Goal: Task Accomplishment & Management: Complete application form

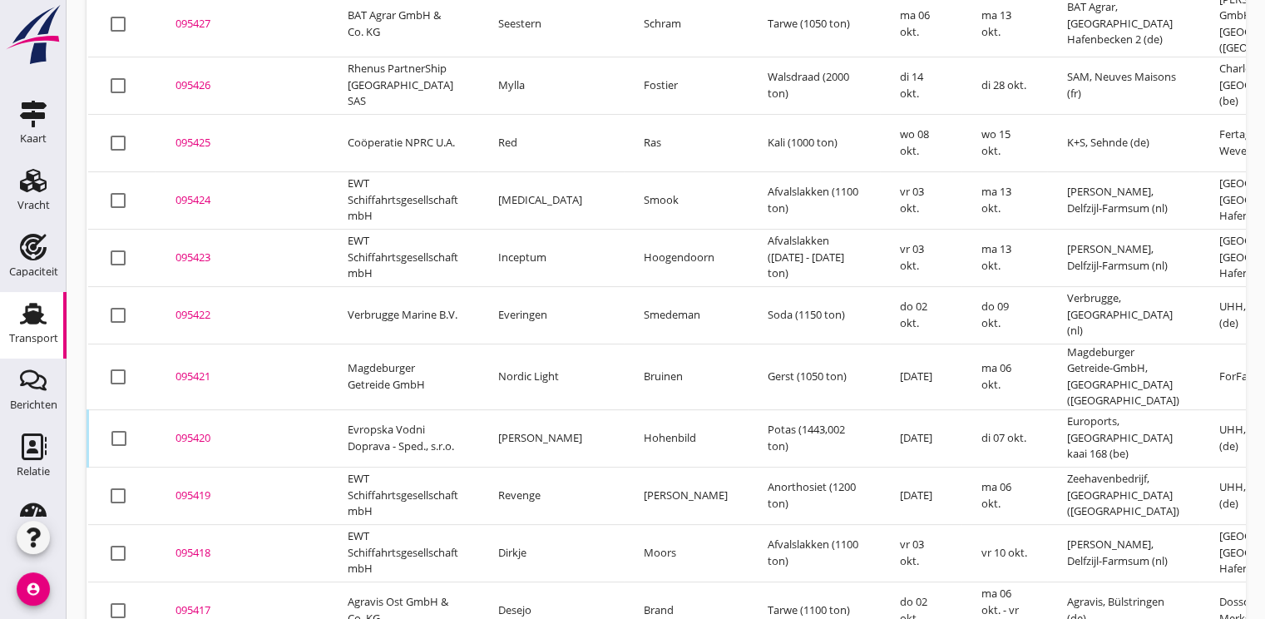
scroll to position [623, 0]
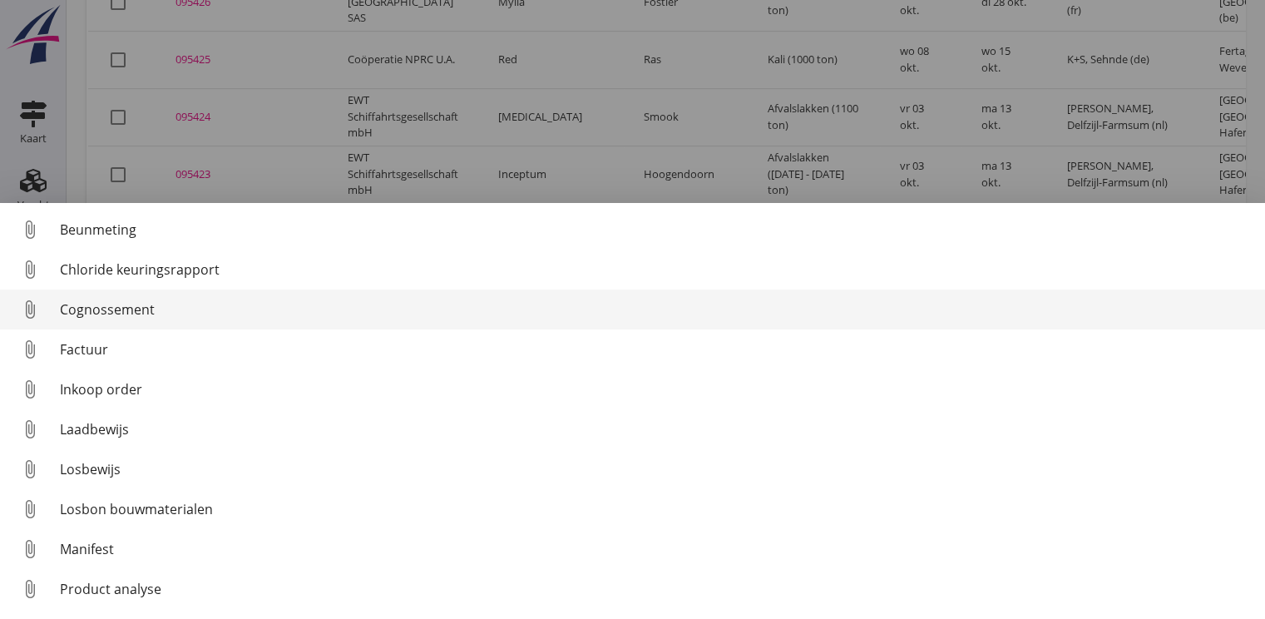
click at [134, 309] on div "Cognossement" at bounding box center [656, 309] width 1192 height 20
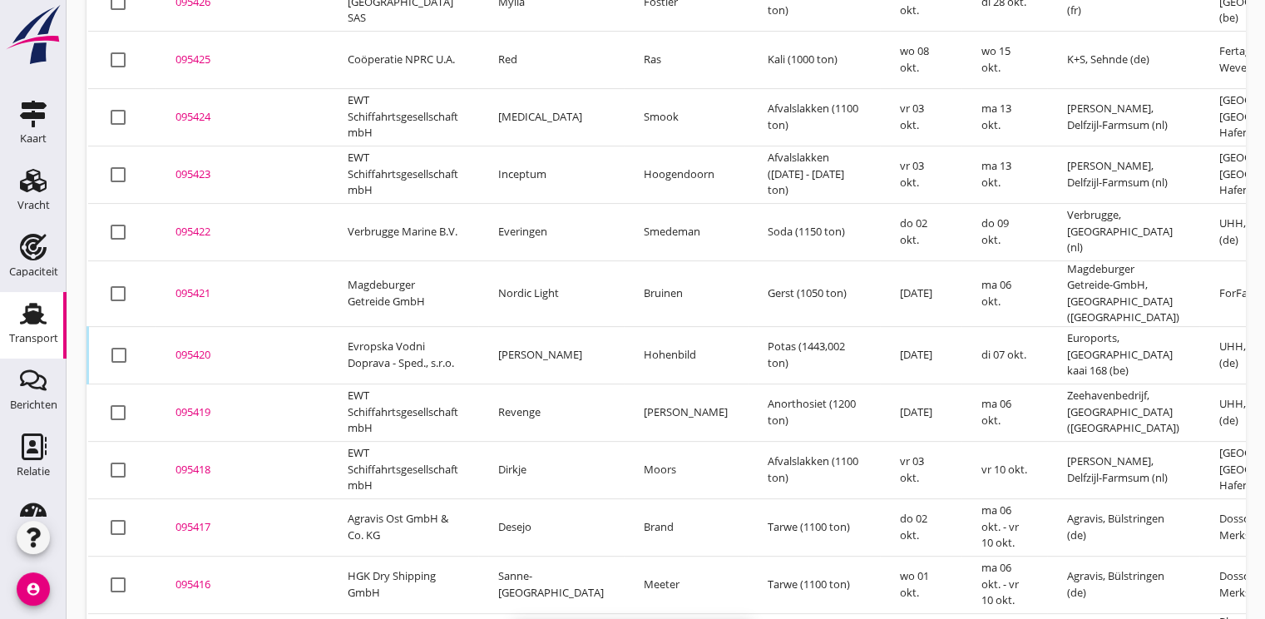
click at [194, 404] on div "095419" at bounding box center [242, 412] width 132 height 17
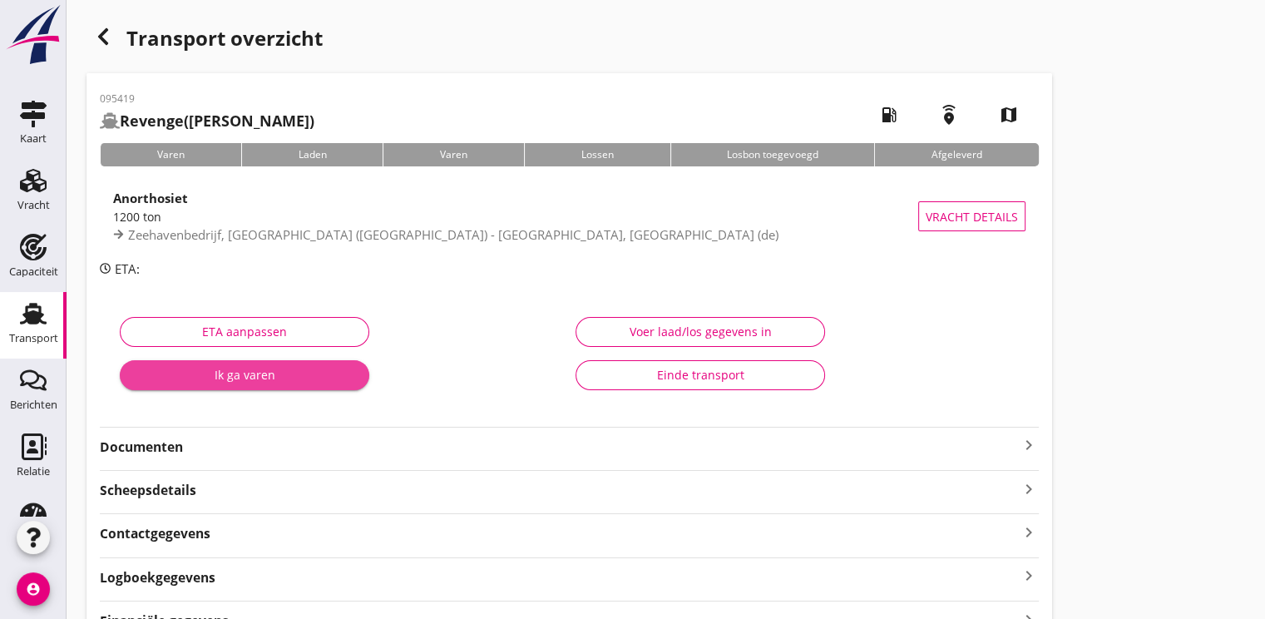
click at [193, 377] on div "Ik ga varen" at bounding box center [244, 374] width 223 height 17
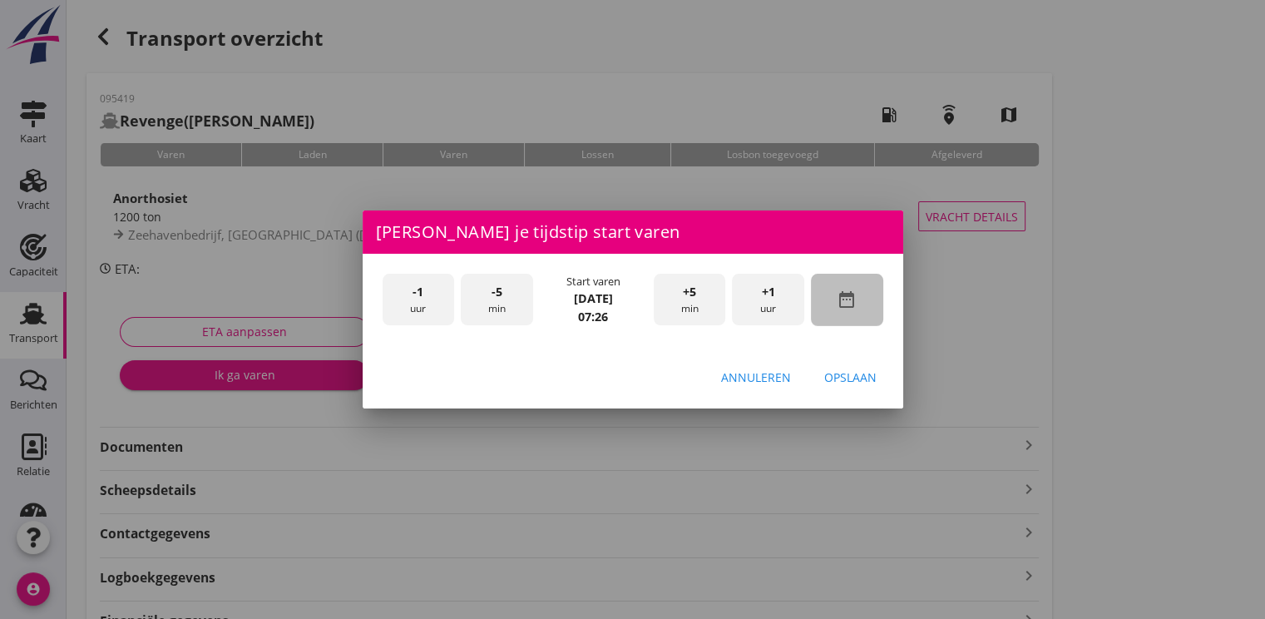
click at [873, 298] on div "date_range" at bounding box center [847, 300] width 72 height 52
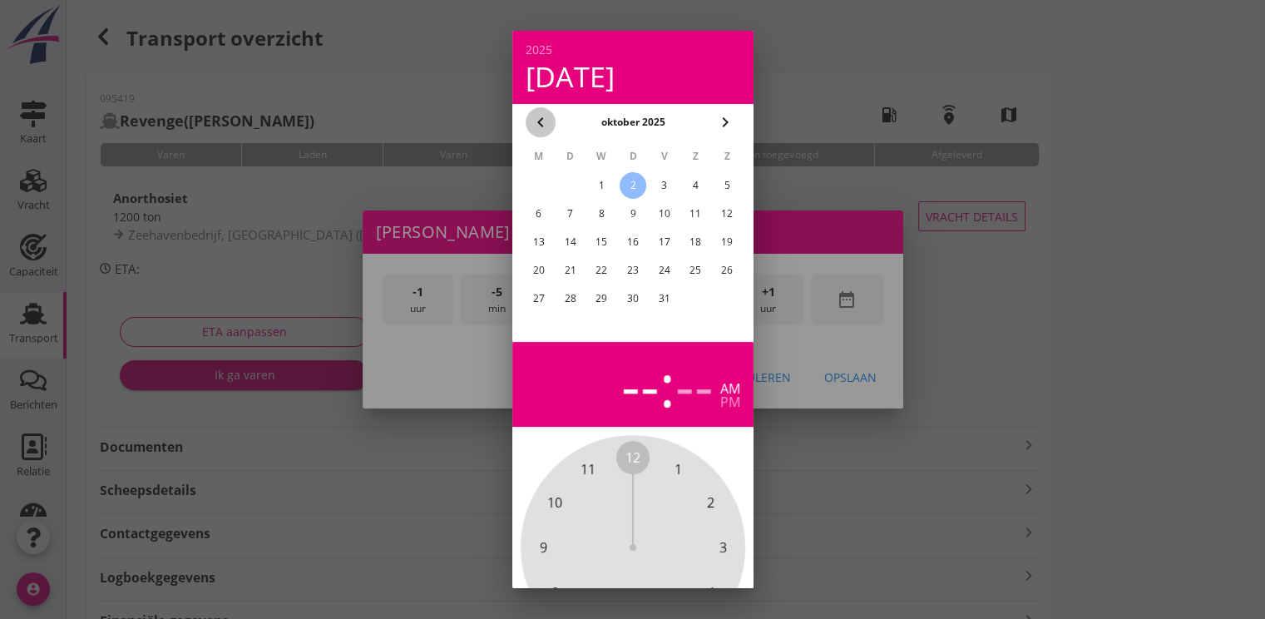
click at [547, 127] on icon "chevron_left" at bounding box center [541, 122] width 20 height 20
click at [724, 265] on div "28" at bounding box center [727, 270] width 27 height 27
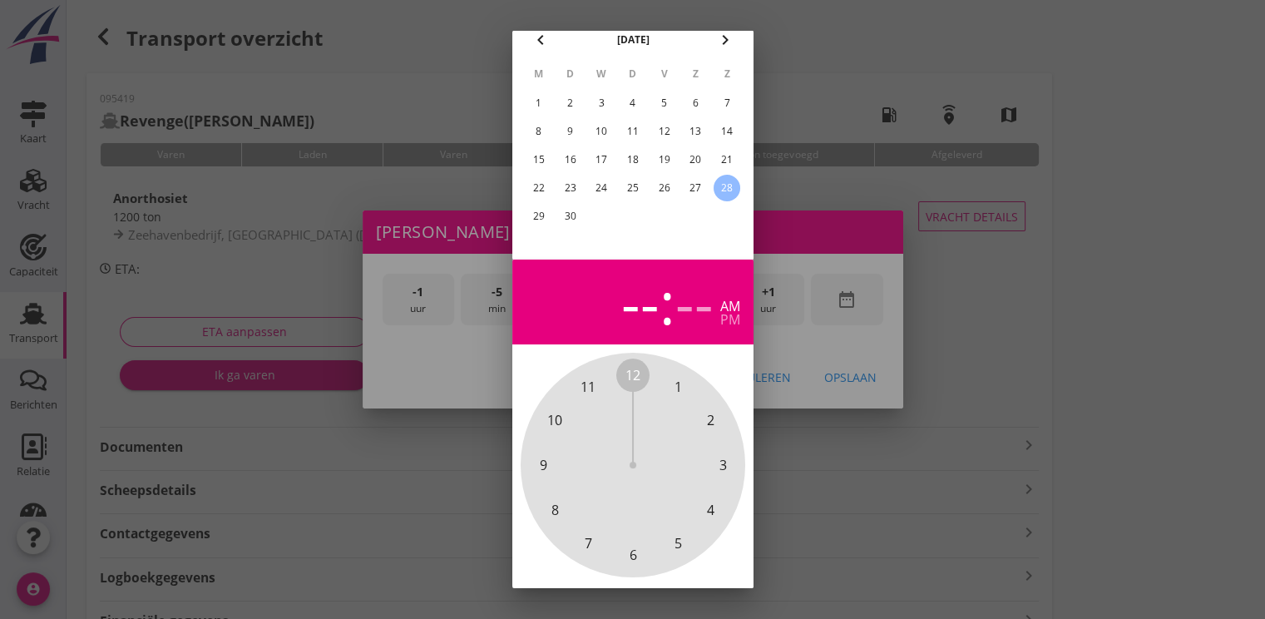
scroll to position [149, 0]
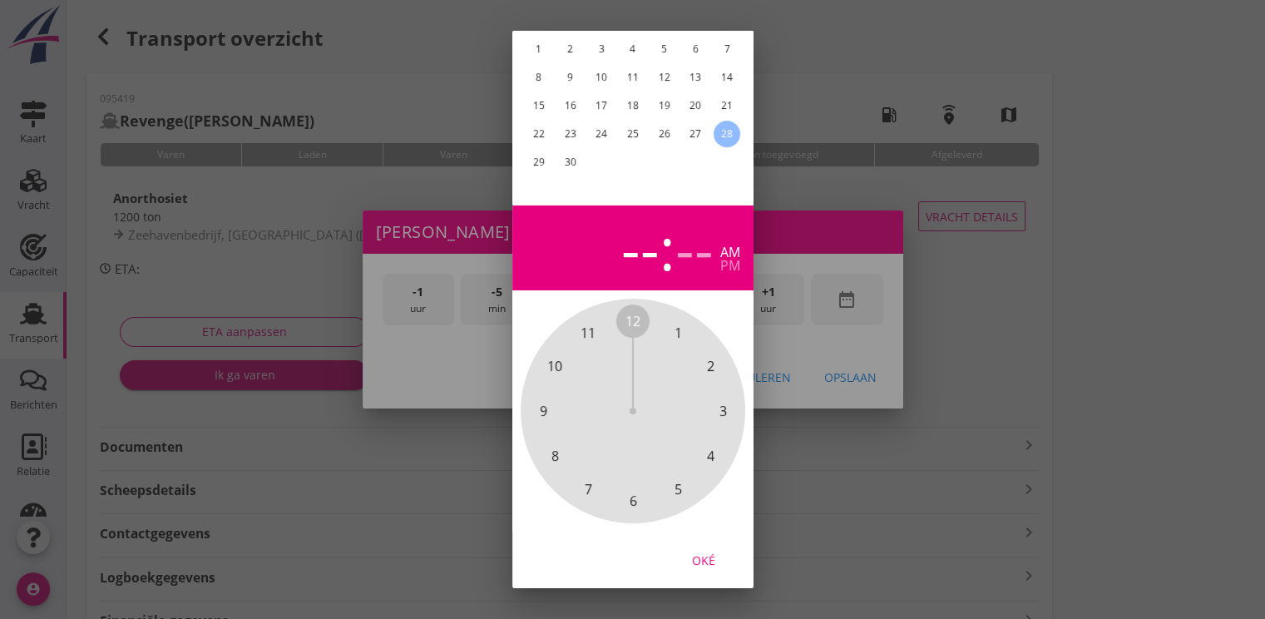
drag, startPoint x: 703, startPoint y: 553, endPoint x: 706, endPoint y: 495, distance: 58.3
click at [703, 545] on button "Oké" at bounding box center [703, 560] width 73 height 30
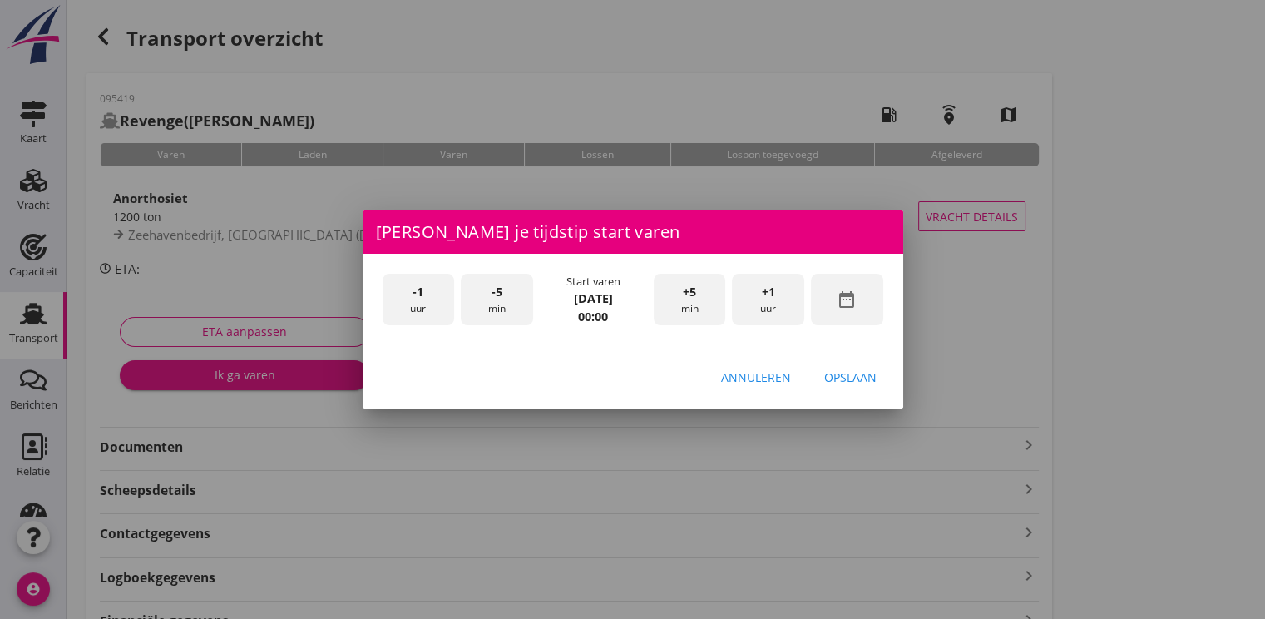
click at [782, 286] on div "+1 uur" at bounding box center [768, 300] width 72 height 52
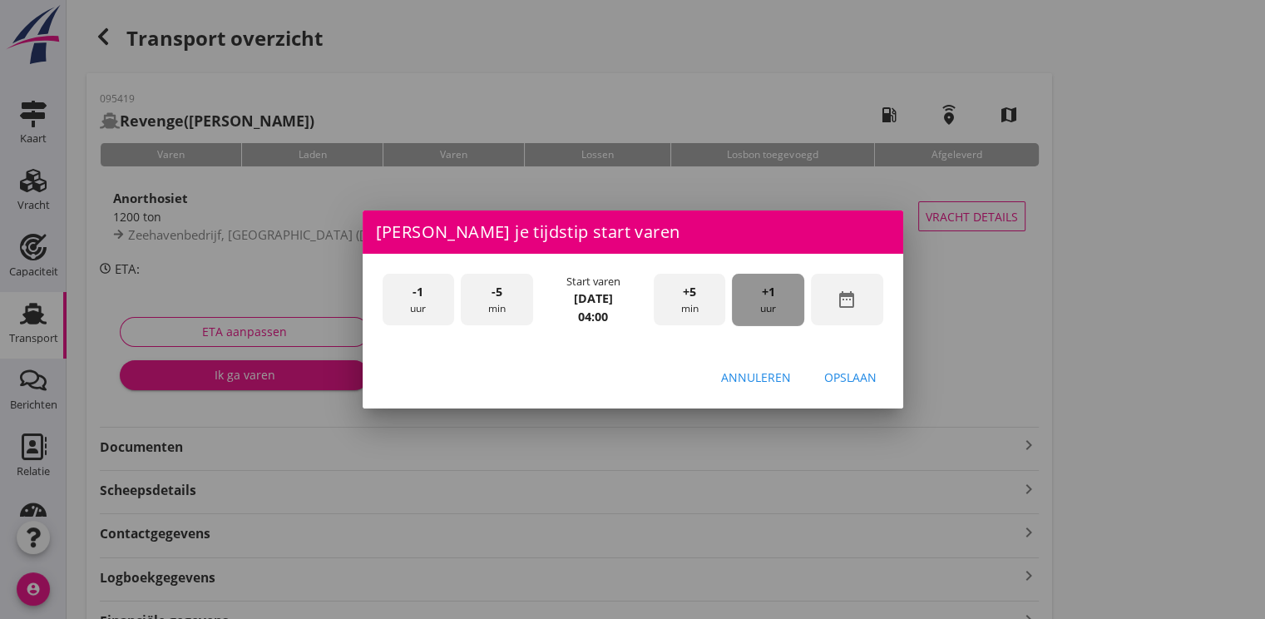
click at [782, 286] on div "+1 uur" at bounding box center [768, 300] width 72 height 52
click at [859, 371] on div "Opslaan" at bounding box center [850, 377] width 52 height 17
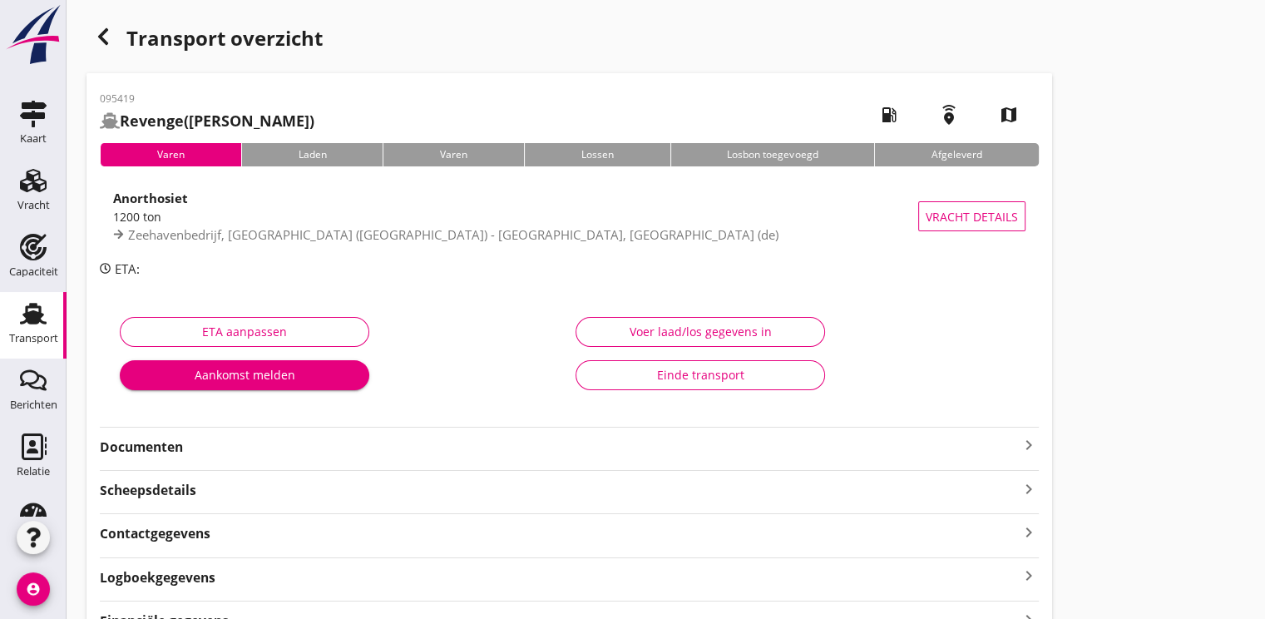
click at [266, 366] on div "Aankomst melden" at bounding box center [244, 374] width 223 height 17
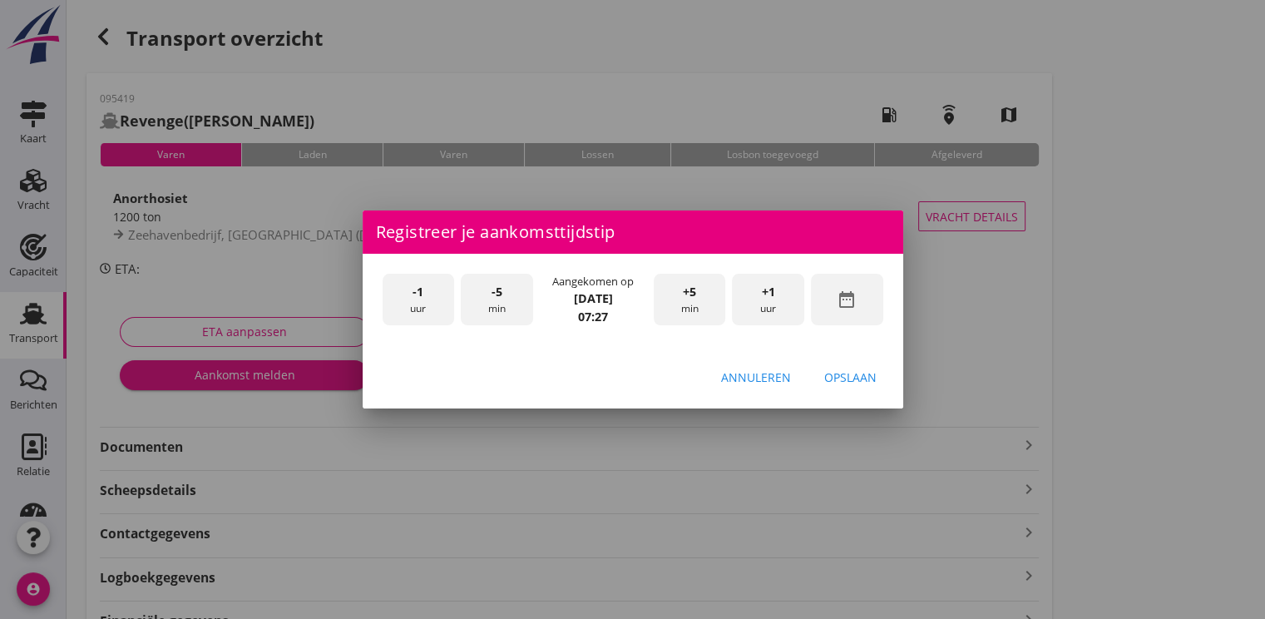
click at [852, 302] on icon "date_range" at bounding box center [847, 300] width 20 height 20
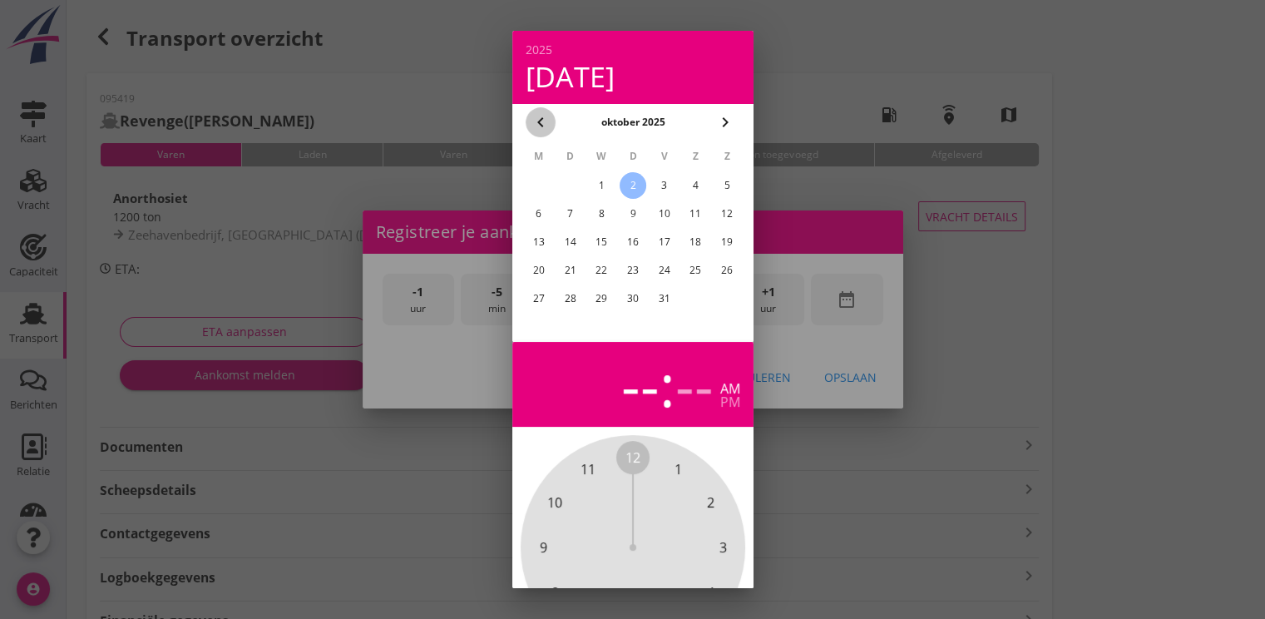
click at [542, 122] on icon "chevron_left" at bounding box center [541, 122] width 20 height 20
click at [738, 266] on div "28" at bounding box center [727, 270] width 27 height 27
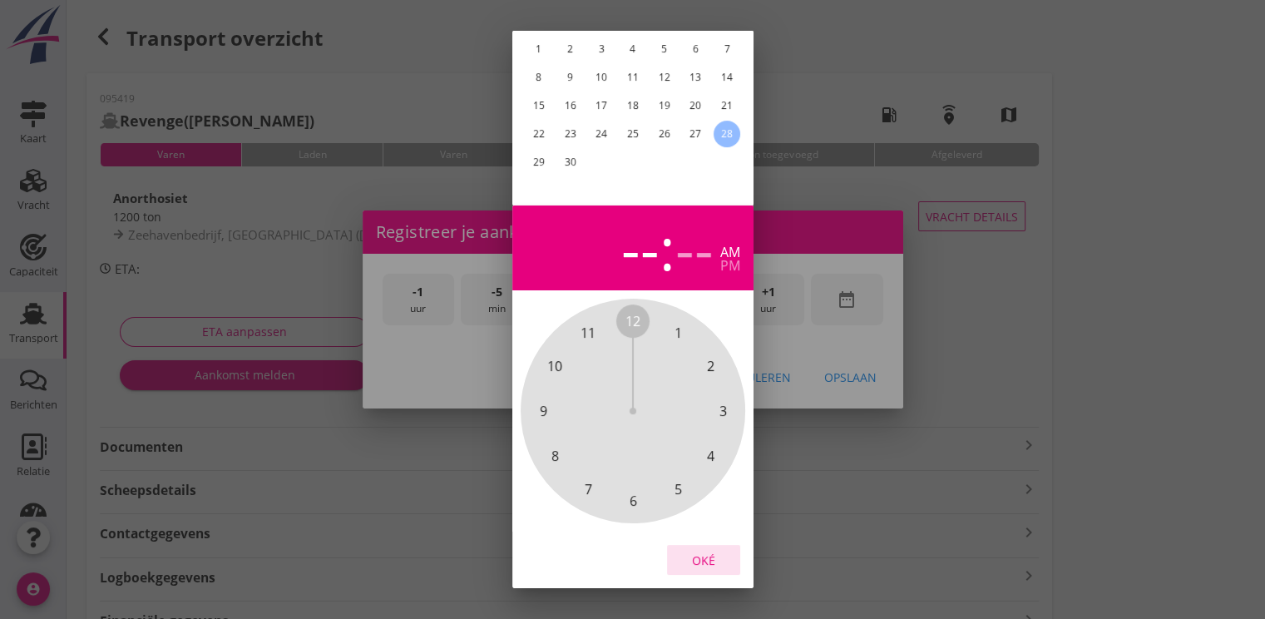
drag, startPoint x: 692, startPoint y: 548, endPoint x: 735, endPoint y: 493, distance: 70.1
click at [704, 545] on button "Oké" at bounding box center [703, 560] width 73 height 30
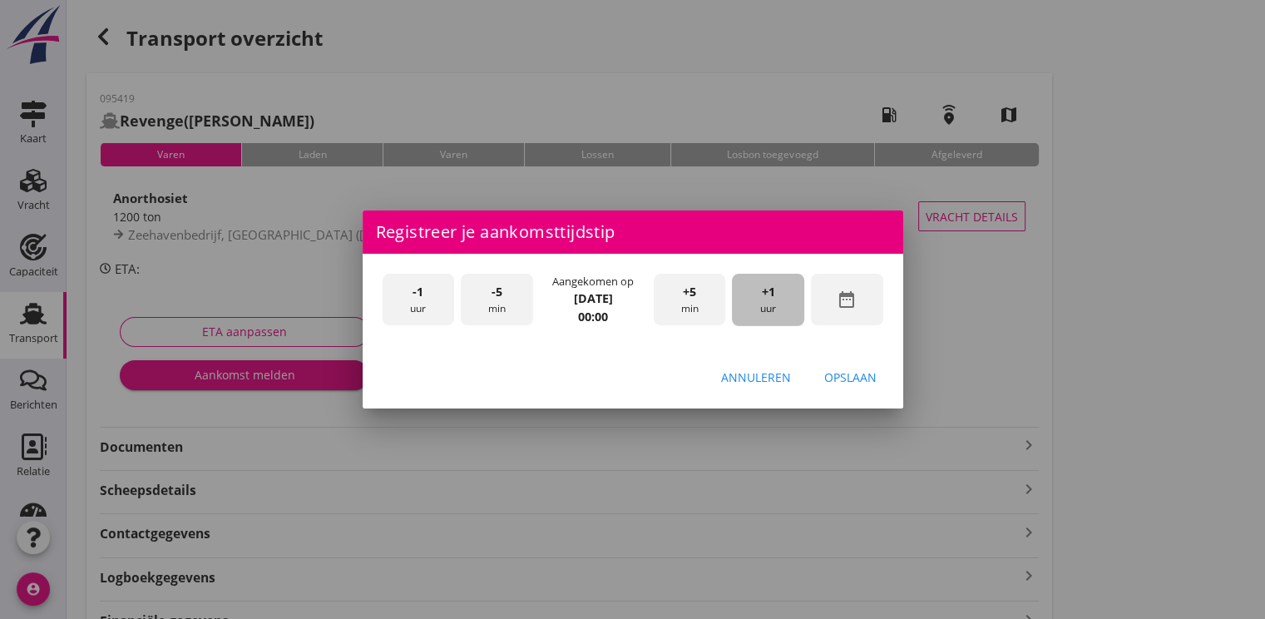
click at [789, 303] on div "+1 uur" at bounding box center [768, 300] width 72 height 52
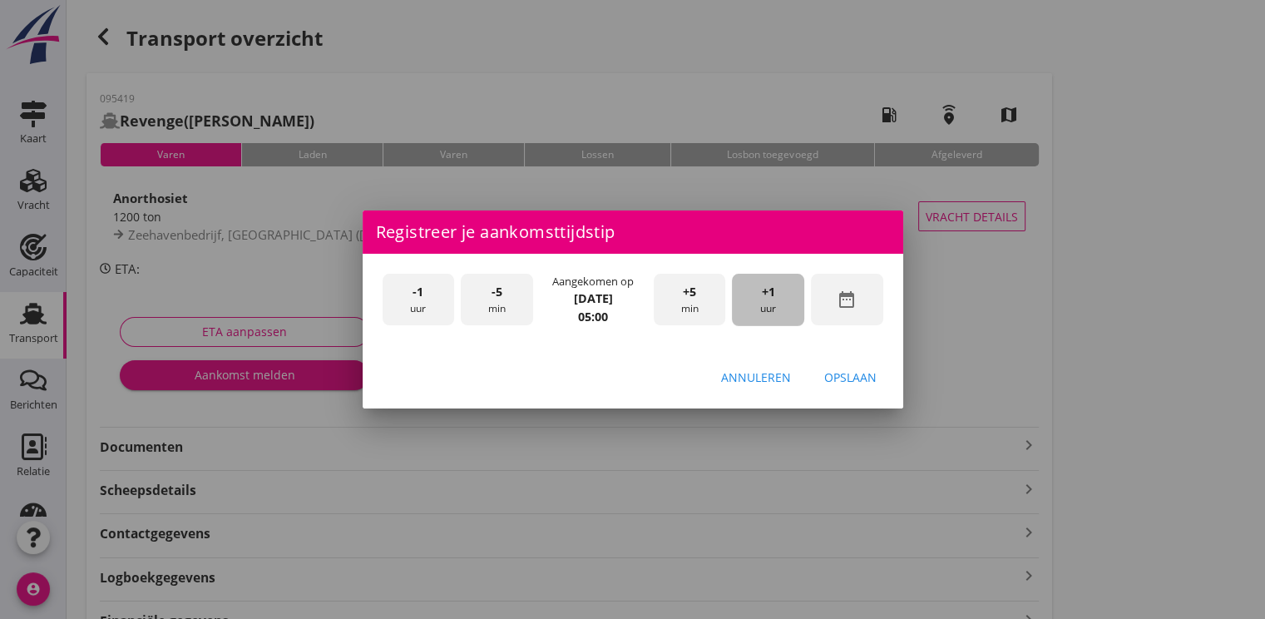
click at [789, 303] on div "+1 uur" at bounding box center [768, 300] width 72 height 52
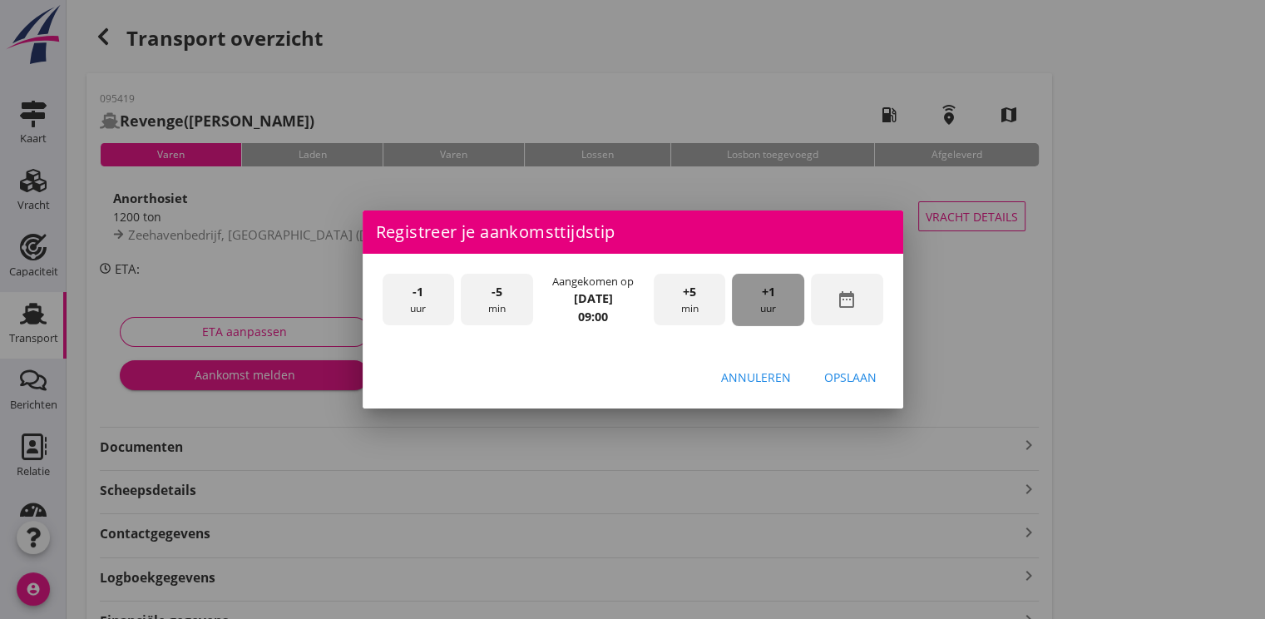
click at [789, 303] on div "+1 uur" at bounding box center [768, 300] width 72 height 52
click at [850, 383] on div "Opslaan" at bounding box center [850, 377] width 52 height 17
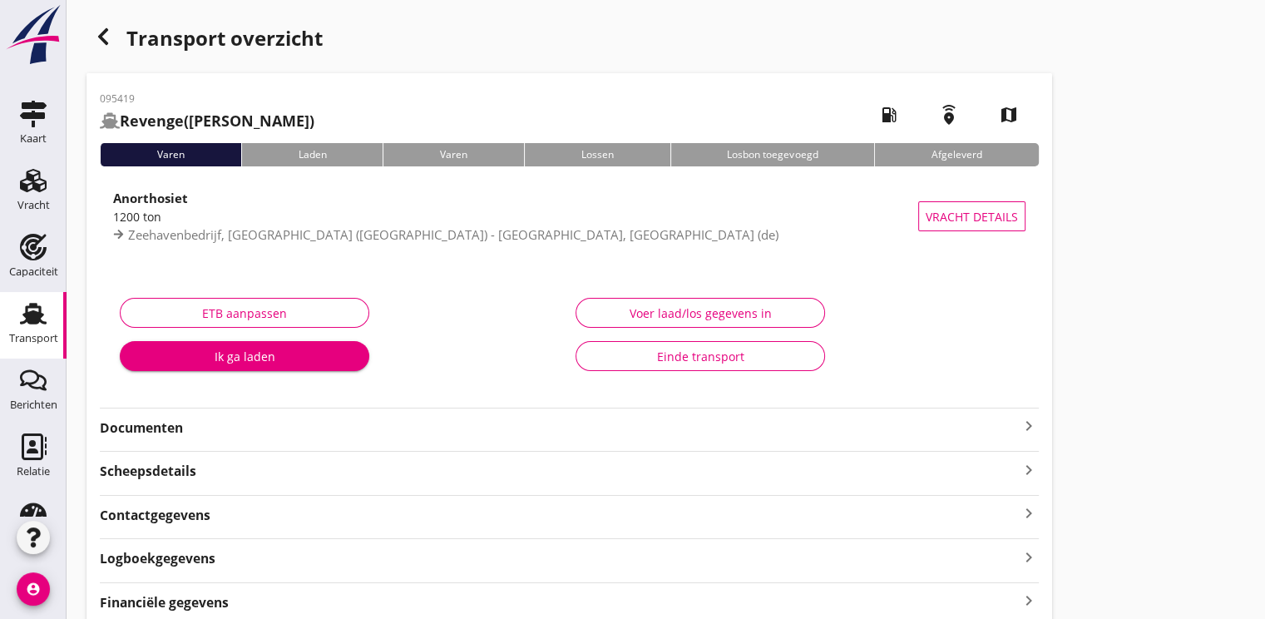
click at [250, 349] on div "Ik ga laden" at bounding box center [244, 356] width 223 height 17
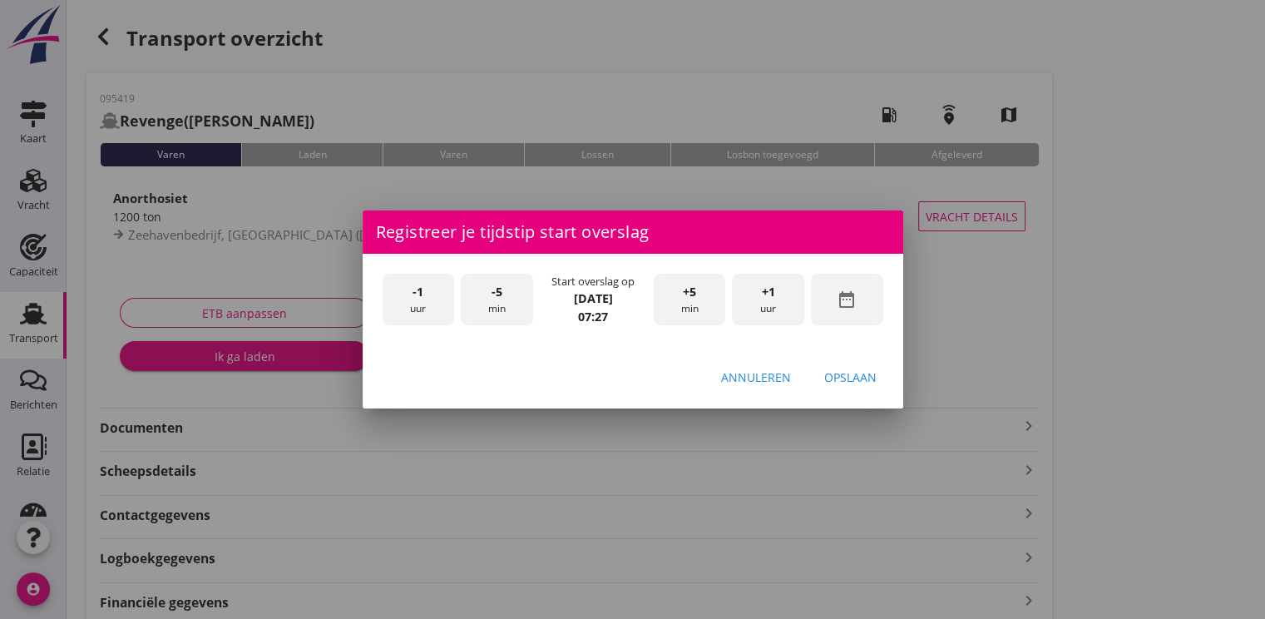
click at [859, 294] on div "date_range" at bounding box center [847, 300] width 72 height 52
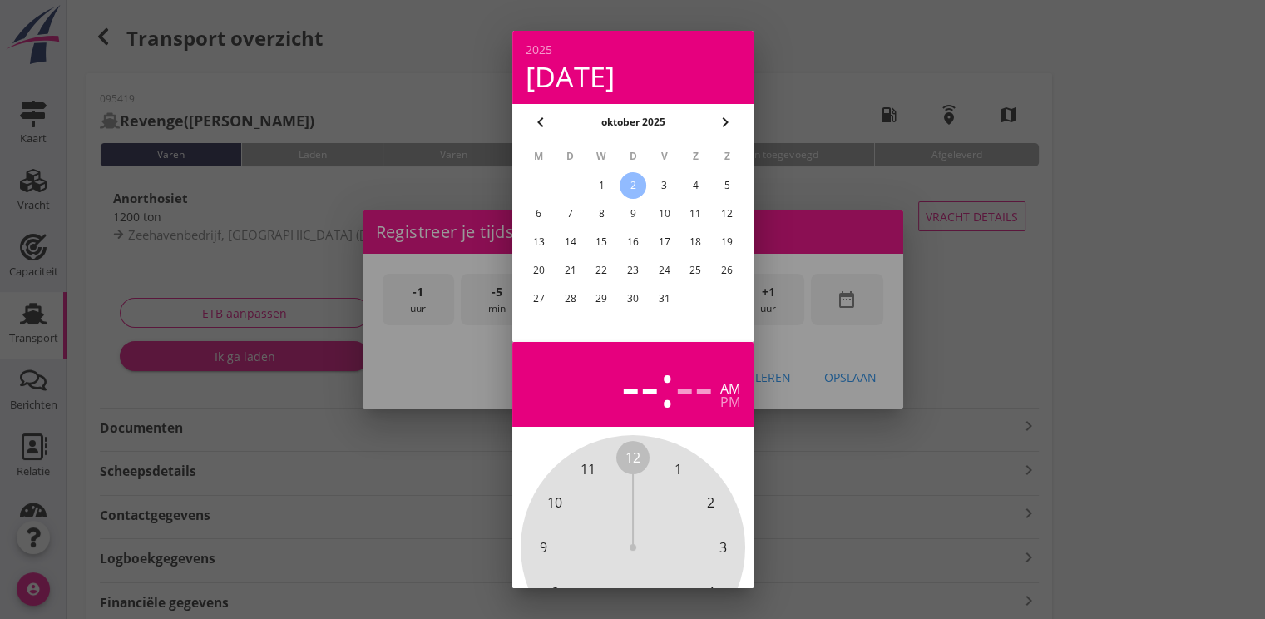
click at [600, 185] on div "1" at bounding box center [601, 185] width 27 height 27
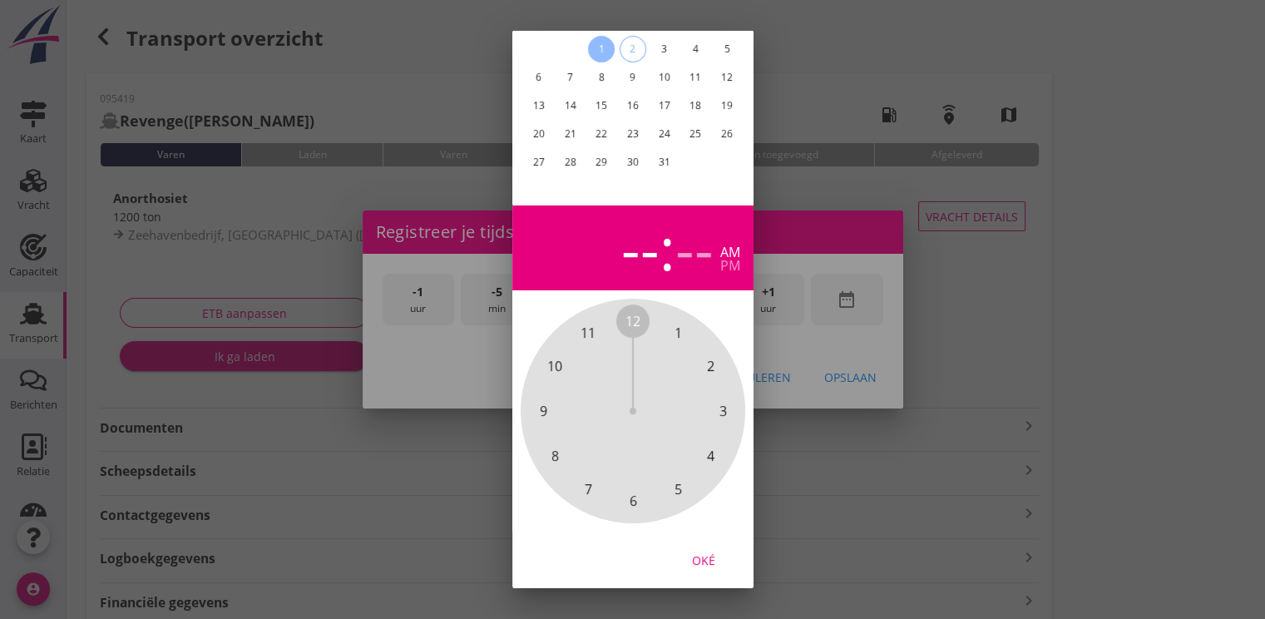
click at [704, 552] on div "Oké" at bounding box center [704, 560] width 47 height 17
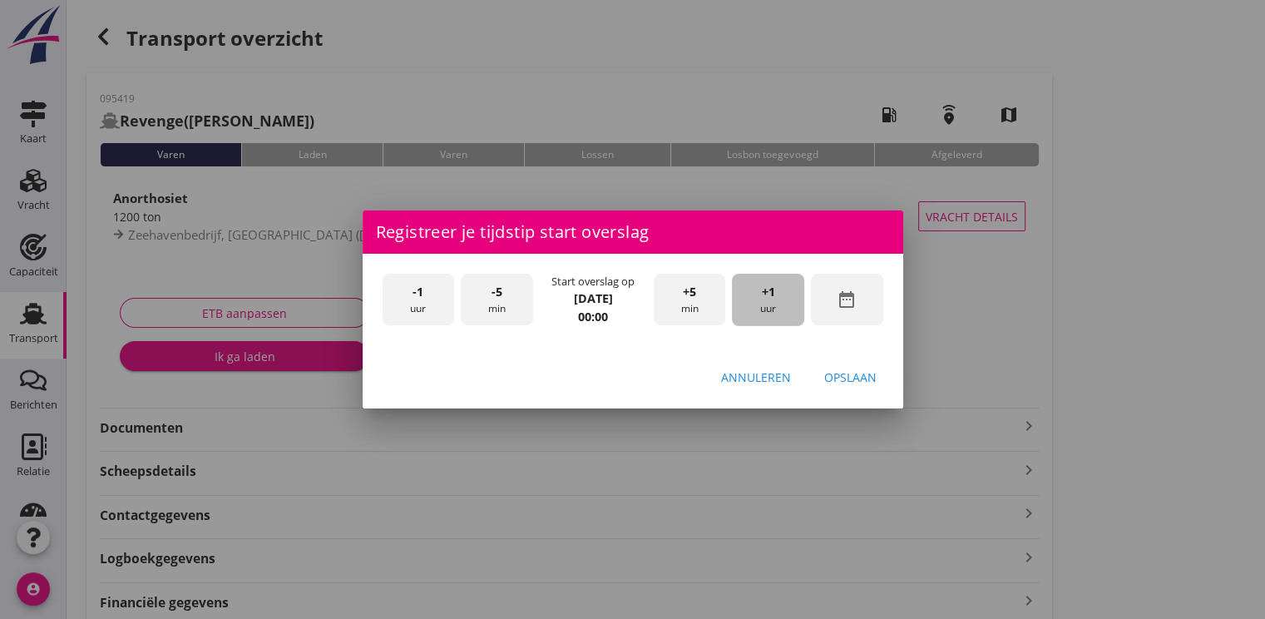
click at [780, 296] on div "+1 uur" at bounding box center [768, 300] width 72 height 52
click at [679, 295] on div "+5 min" at bounding box center [690, 300] width 72 height 52
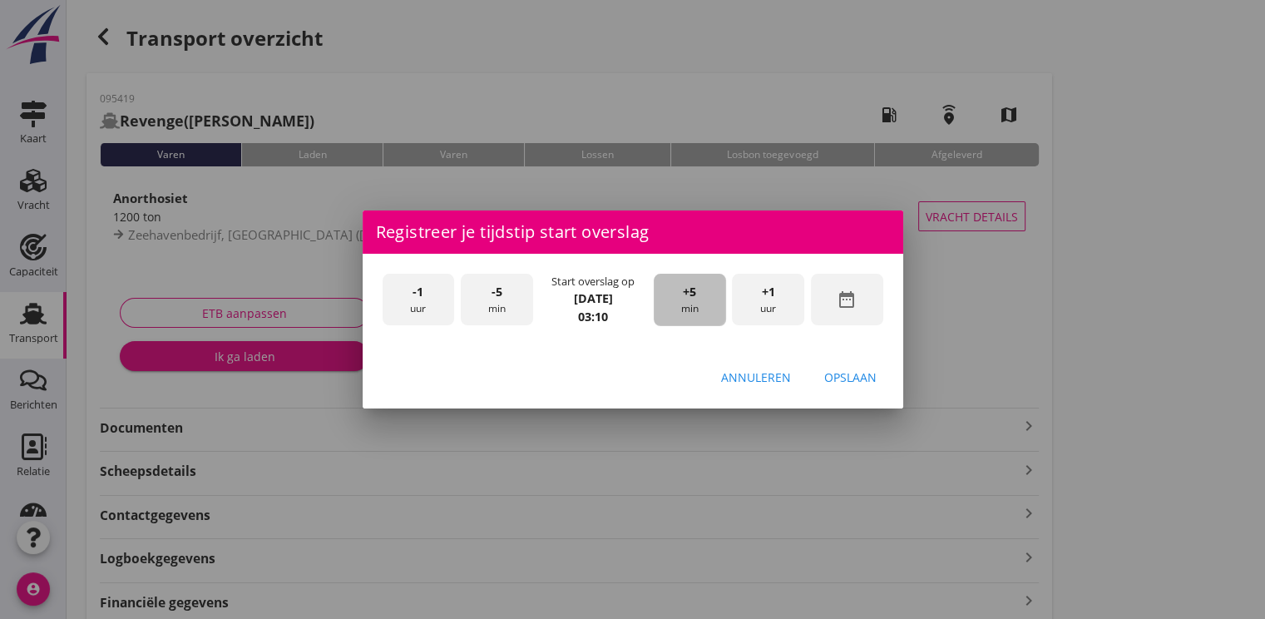
click at [679, 295] on div "+5 min" at bounding box center [690, 300] width 72 height 52
click at [841, 376] on div "Opslaan" at bounding box center [850, 377] width 52 height 17
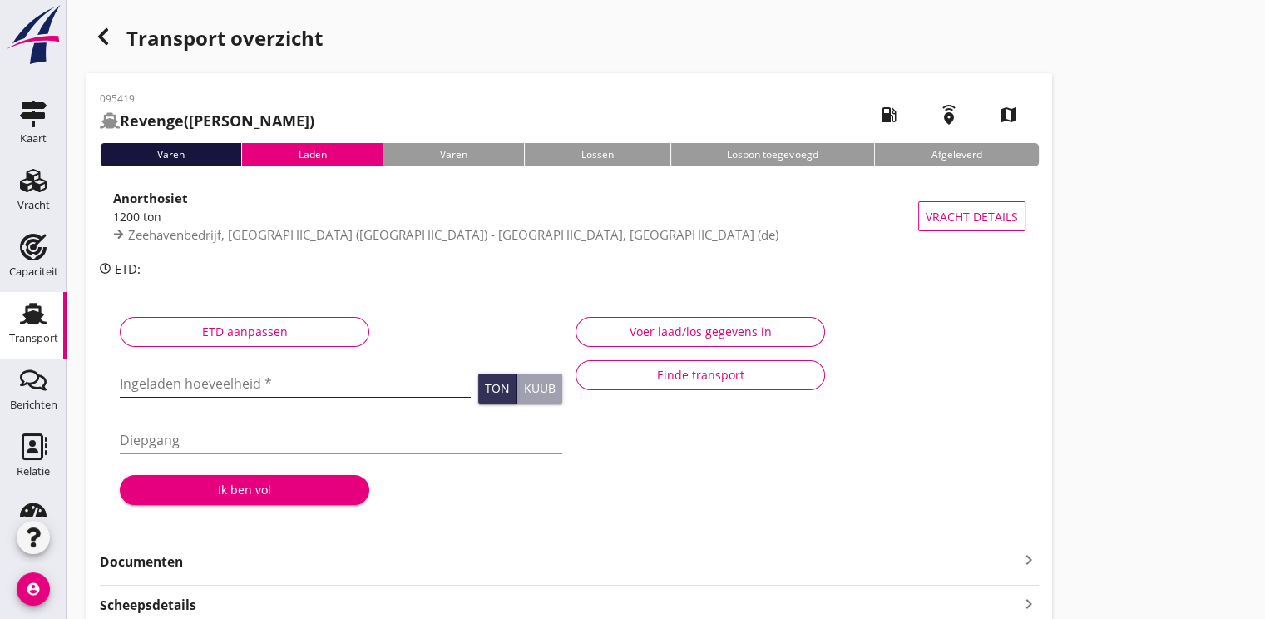
click at [225, 374] on input "Ingeladen hoeveelheid *" at bounding box center [295, 383] width 351 height 27
type input "1230.178"
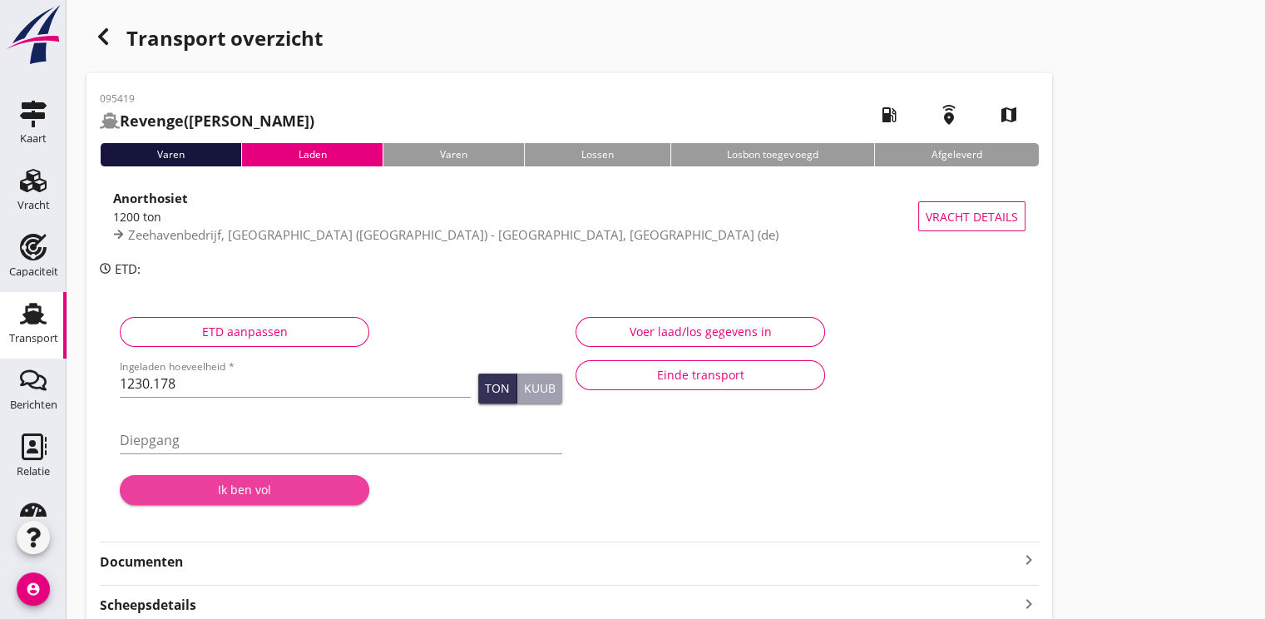
click at [261, 487] on div "Ik ben vol" at bounding box center [244, 489] width 223 height 17
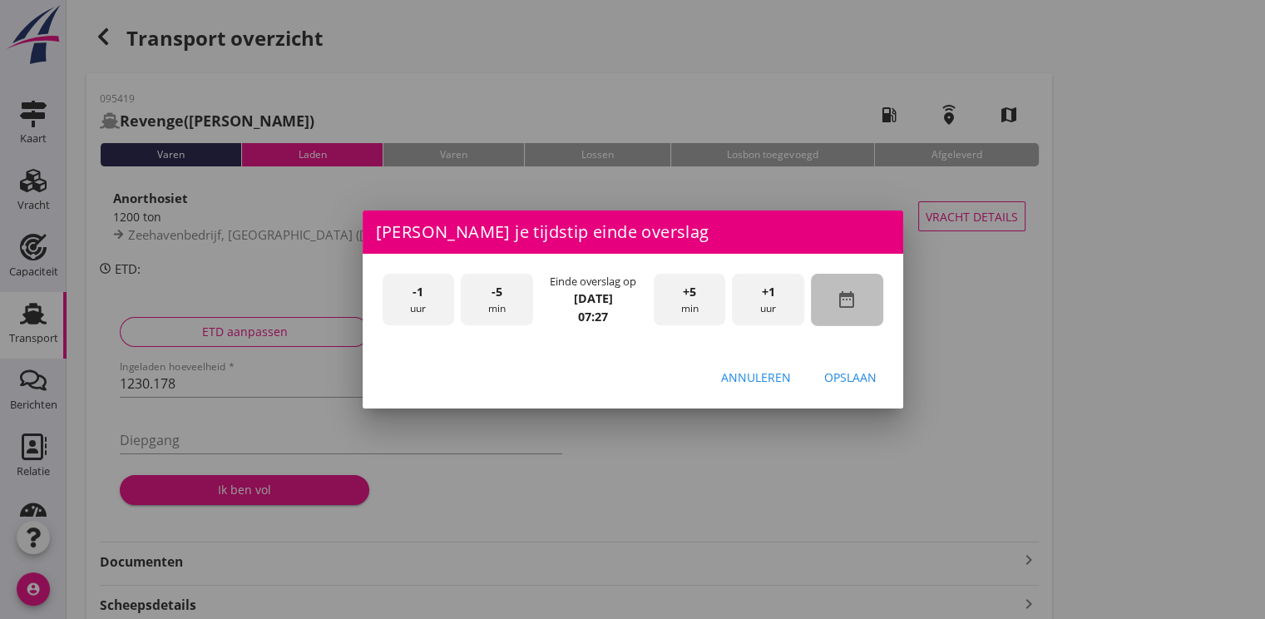
click at [863, 287] on div "date_range" at bounding box center [847, 300] width 72 height 52
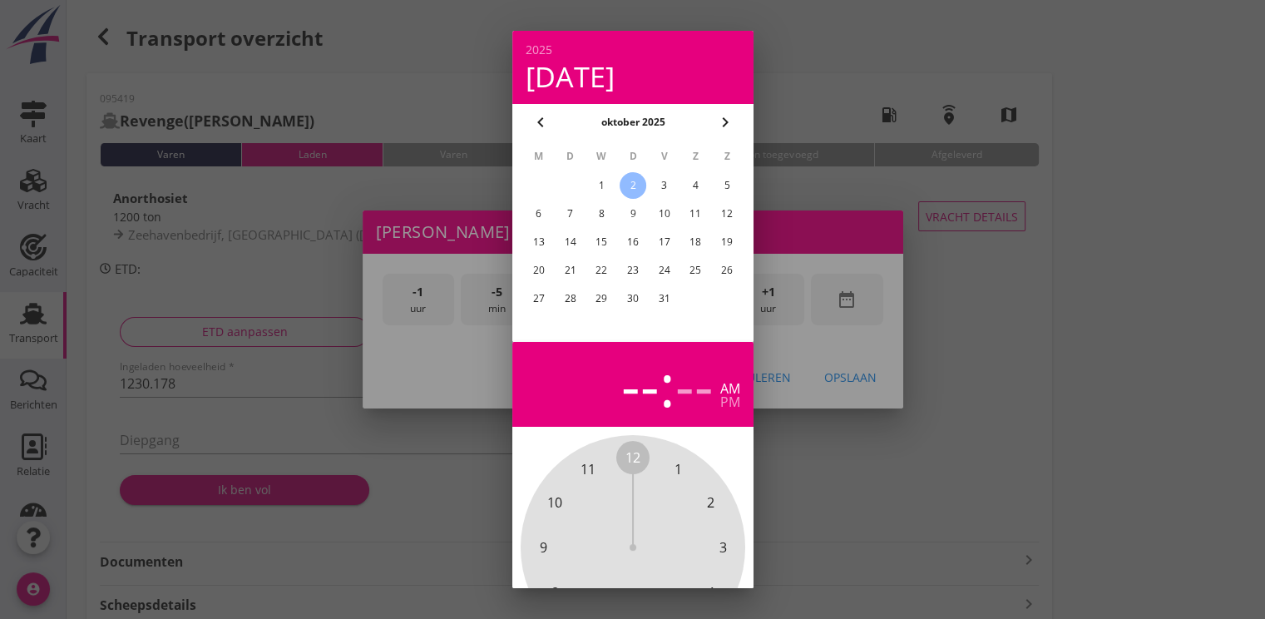
click at [611, 185] on div "1" at bounding box center [601, 185] width 27 height 27
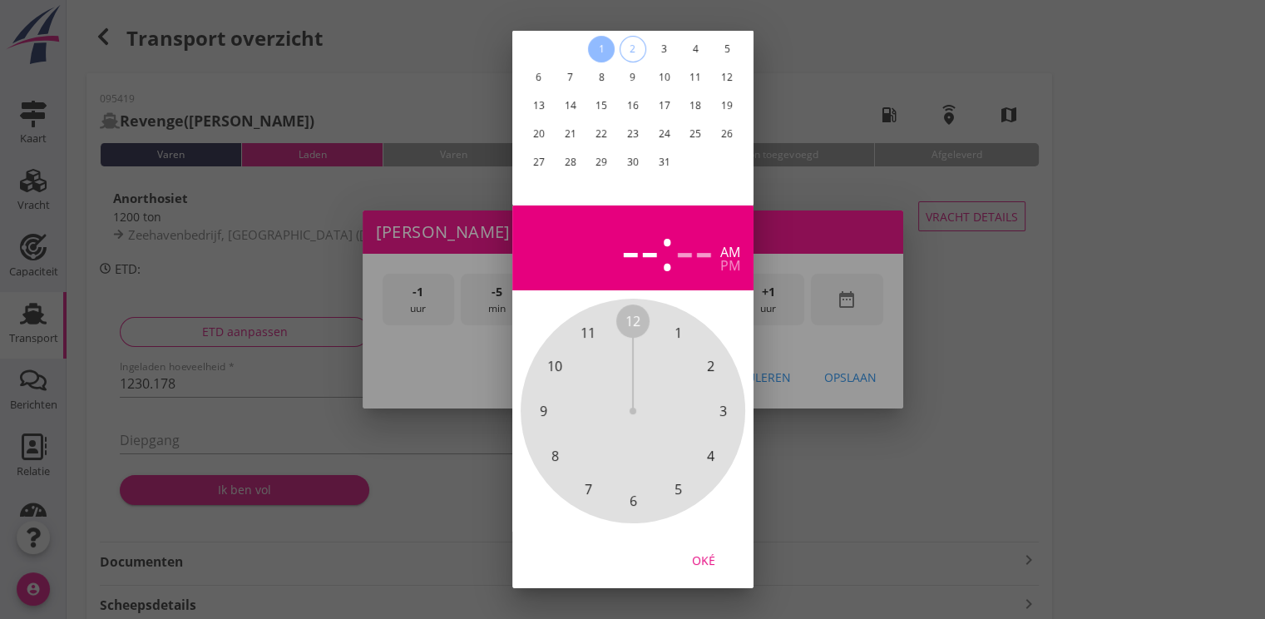
click at [706, 552] on div "Oké" at bounding box center [704, 560] width 47 height 17
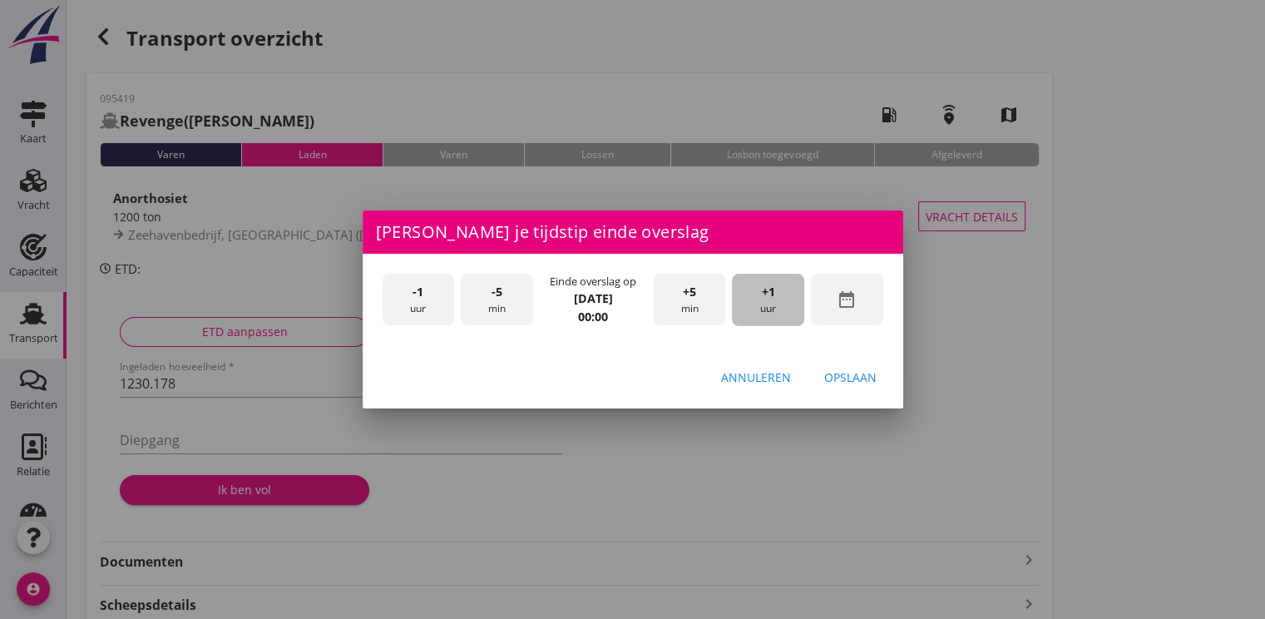
click at [769, 294] on span "+1" at bounding box center [768, 292] width 13 height 18
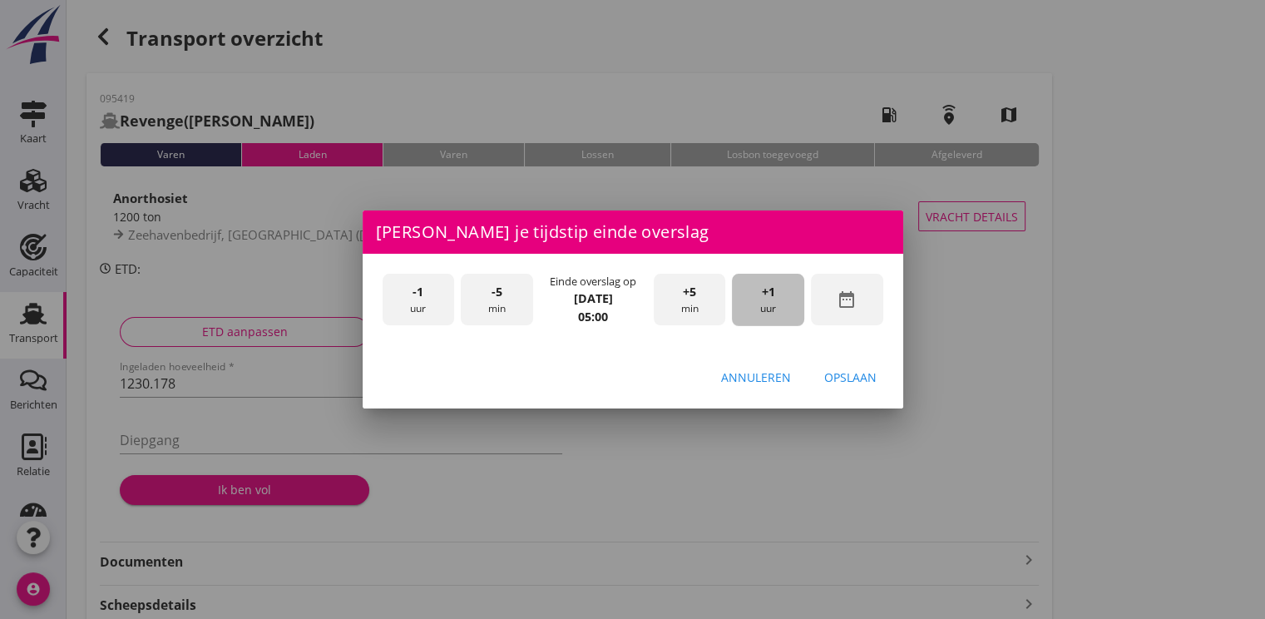
click at [769, 294] on span "+1" at bounding box center [768, 292] width 13 height 18
click at [705, 303] on div "+5 min" at bounding box center [690, 300] width 72 height 52
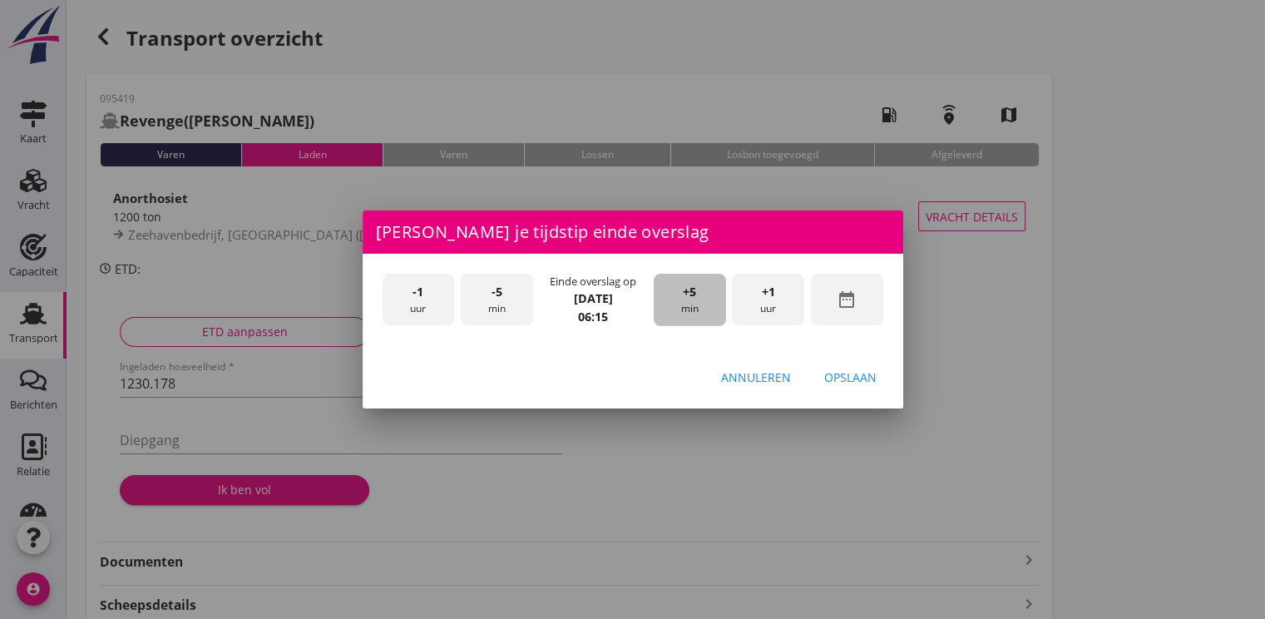
click at [705, 303] on div "+5 min" at bounding box center [690, 300] width 72 height 52
click at [832, 379] on div "Opslaan" at bounding box center [850, 377] width 52 height 17
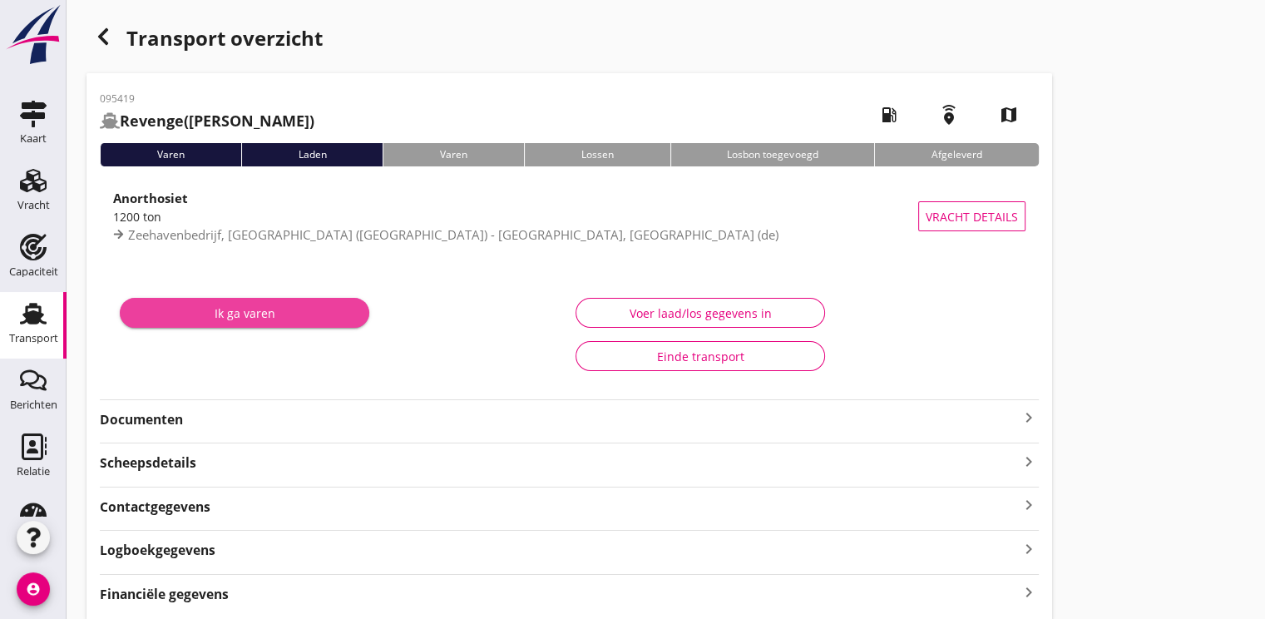
click at [276, 315] on div "Ik ga varen" at bounding box center [244, 312] width 223 height 17
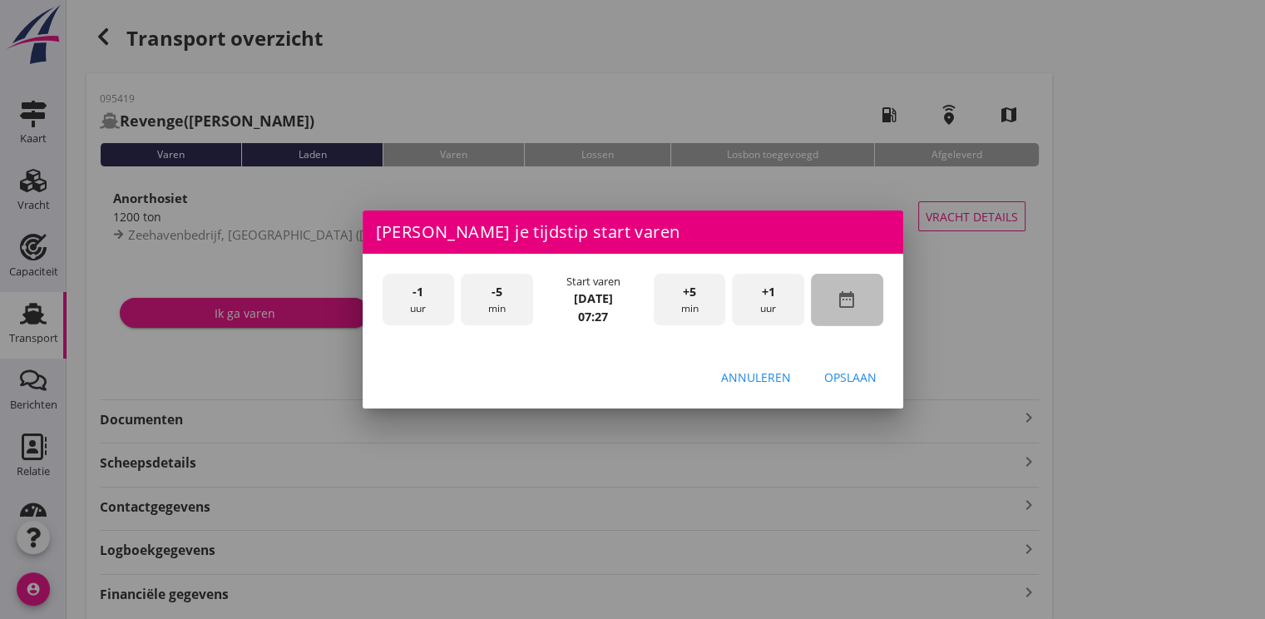
click at [843, 308] on icon "date_range" at bounding box center [847, 300] width 20 height 20
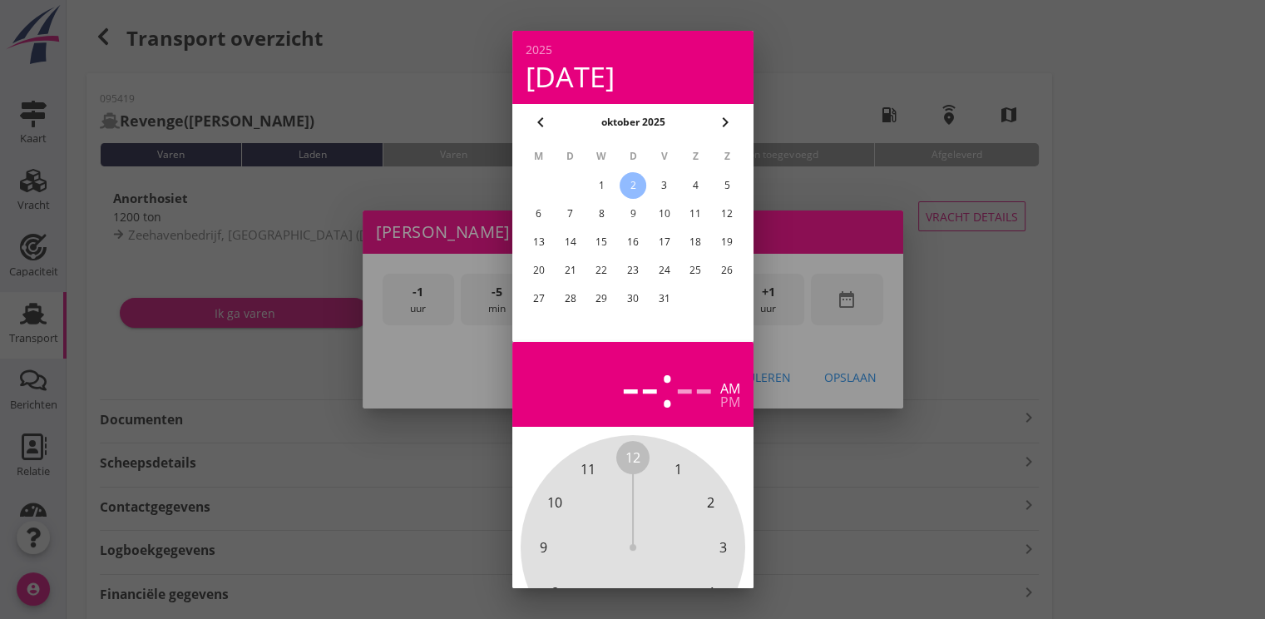
click at [605, 186] on div "1" at bounding box center [601, 185] width 27 height 27
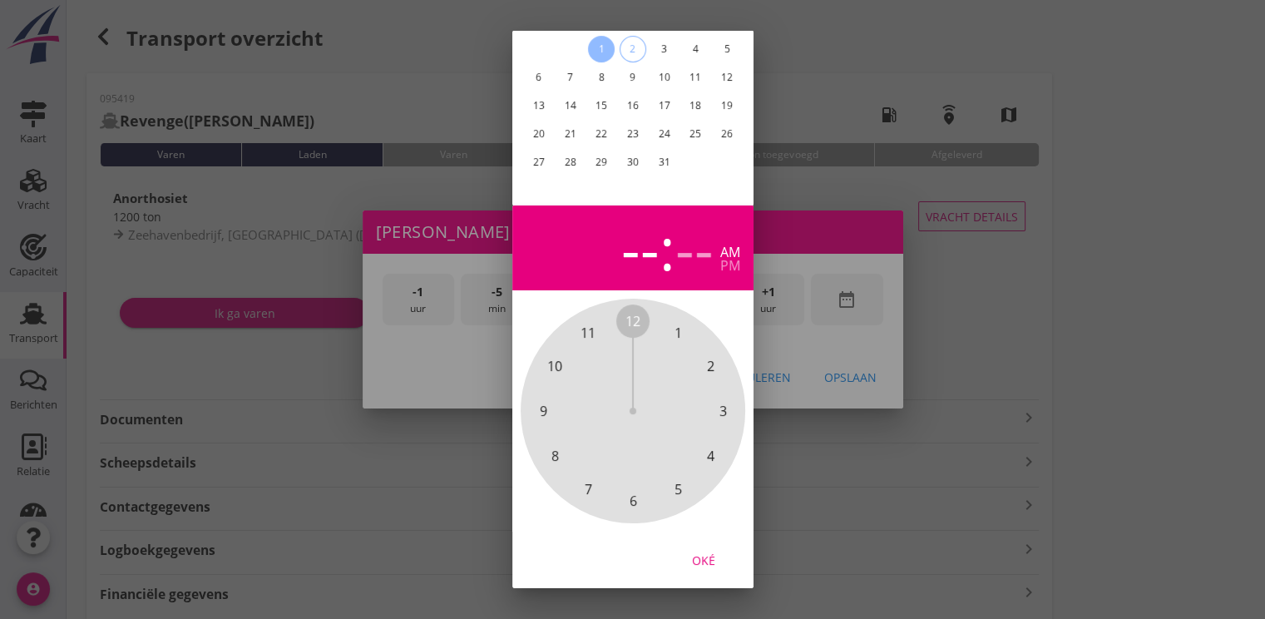
drag, startPoint x: 701, startPoint y: 549, endPoint x: 728, endPoint y: 508, distance: 48.7
click at [701, 552] on div "Oké" at bounding box center [704, 560] width 47 height 17
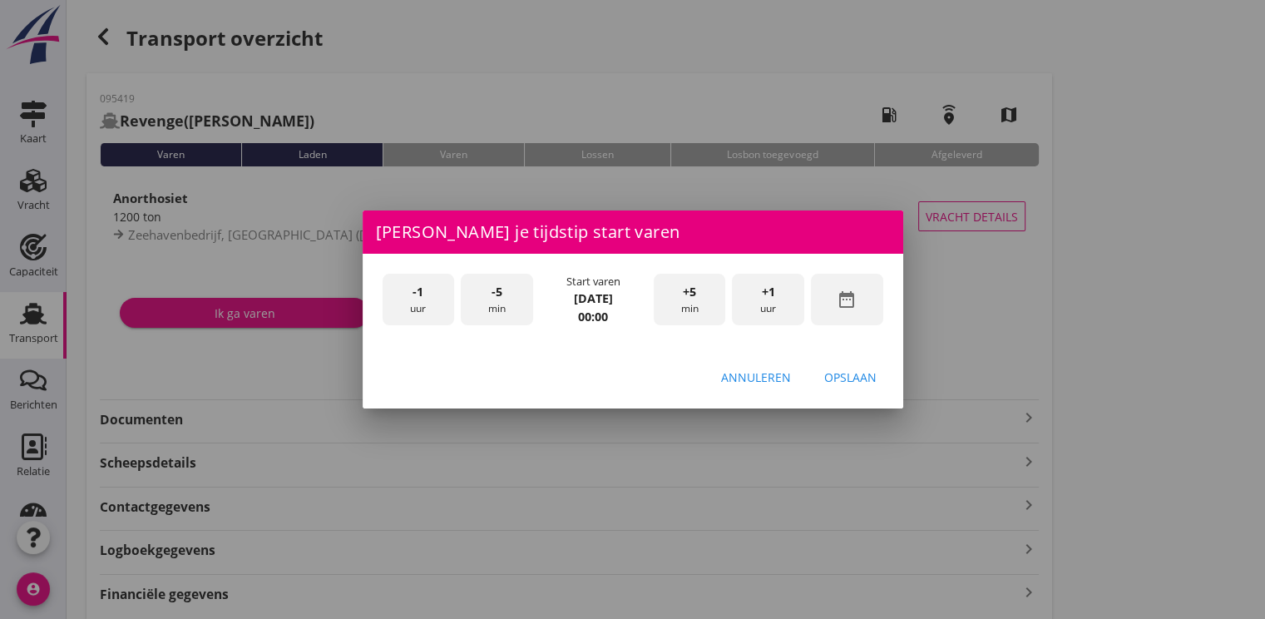
click at [790, 302] on div "+1 uur" at bounding box center [768, 300] width 72 height 52
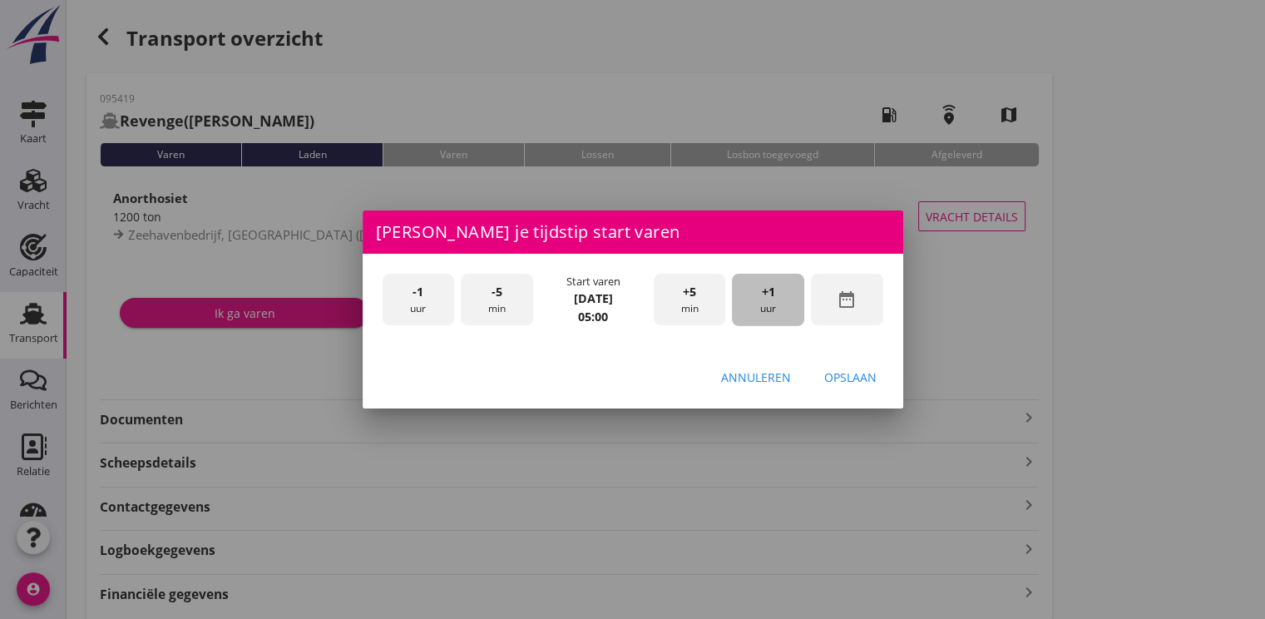
click at [790, 302] on div "+1 uur" at bounding box center [768, 300] width 72 height 52
click at [869, 379] on div "Opslaan" at bounding box center [850, 377] width 52 height 17
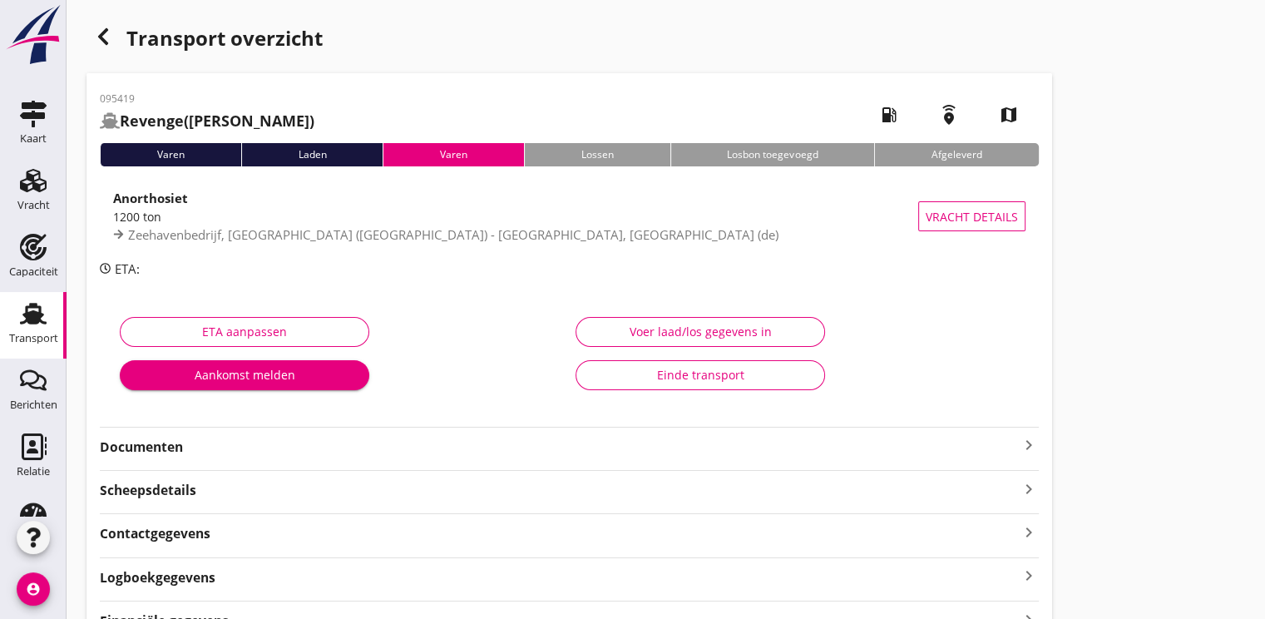
click at [42, 337] on div "Transport" at bounding box center [33, 338] width 49 height 11
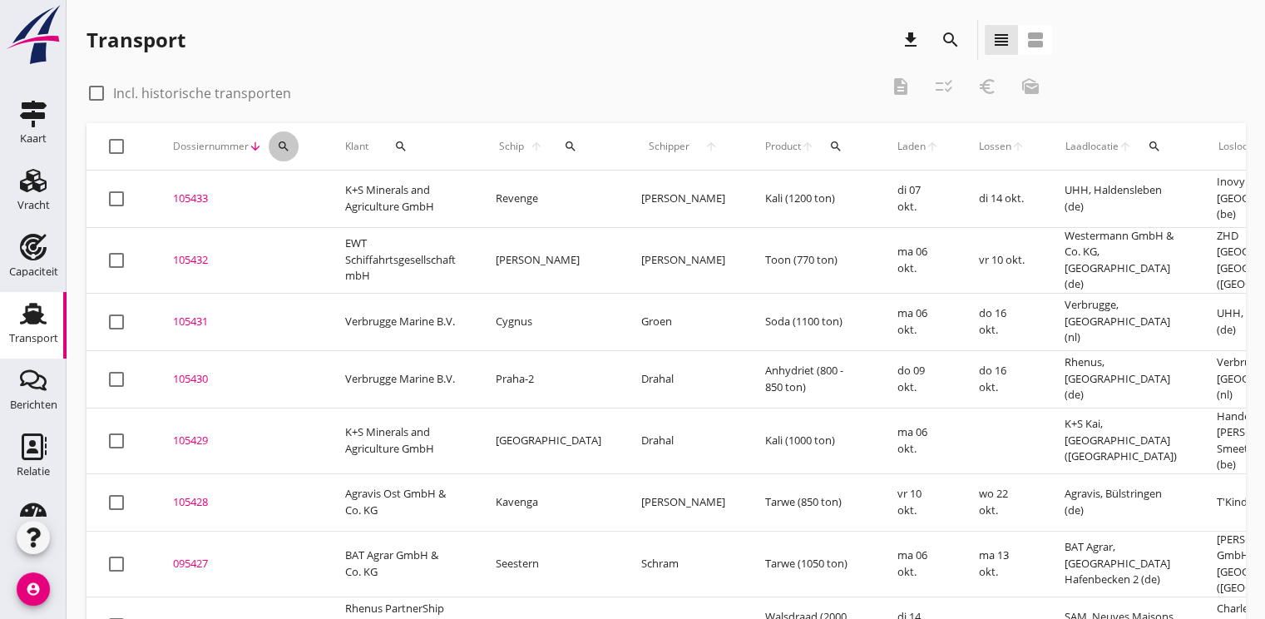
click at [277, 142] on icon "search" at bounding box center [283, 146] width 13 height 13
click at [288, 196] on input "Zoeken op dossiernummer..." at bounding box center [361, 194] width 173 height 27
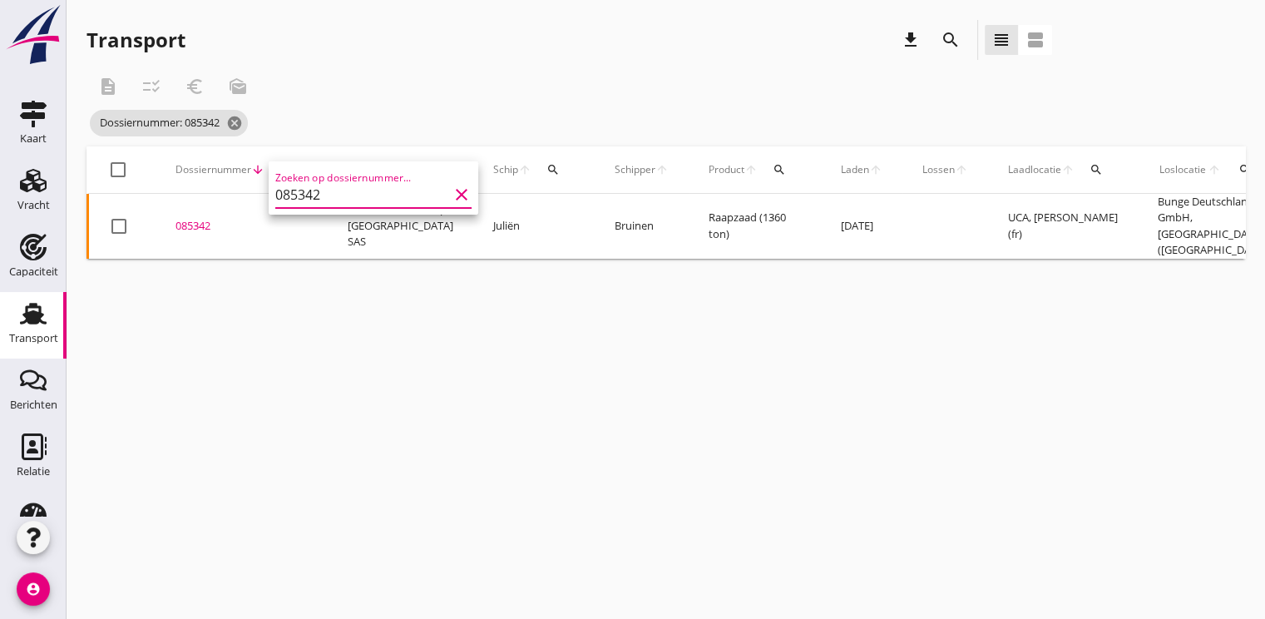
type input "085342"
click at [213, 226] on div "085342" at bounding box center [242, 226] width 132 height 17
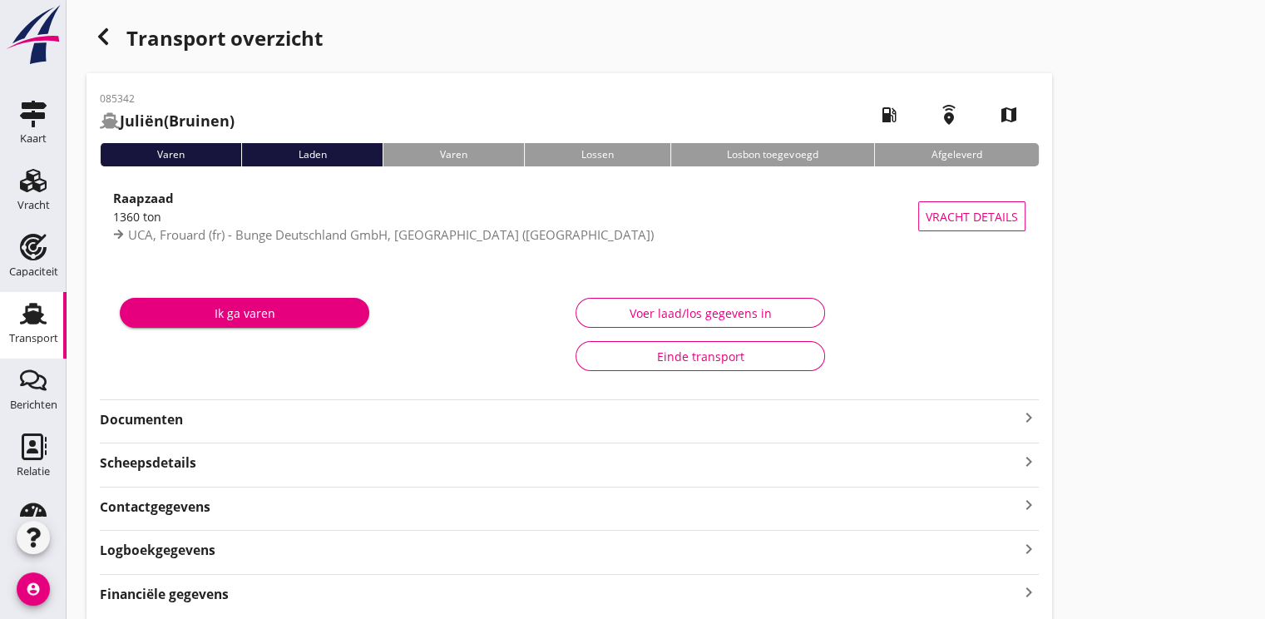
click at [170, 418] on strong "Documenten" at bounding box center [559, 419] width 919 height 19
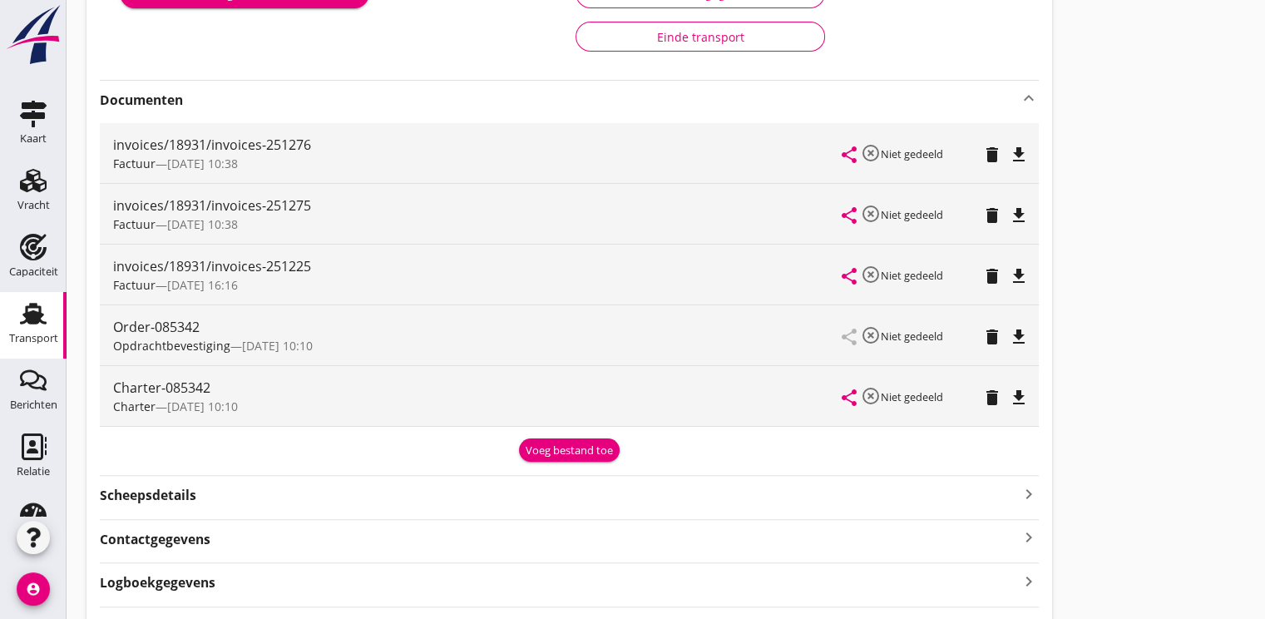
scroll to position [290, 0]
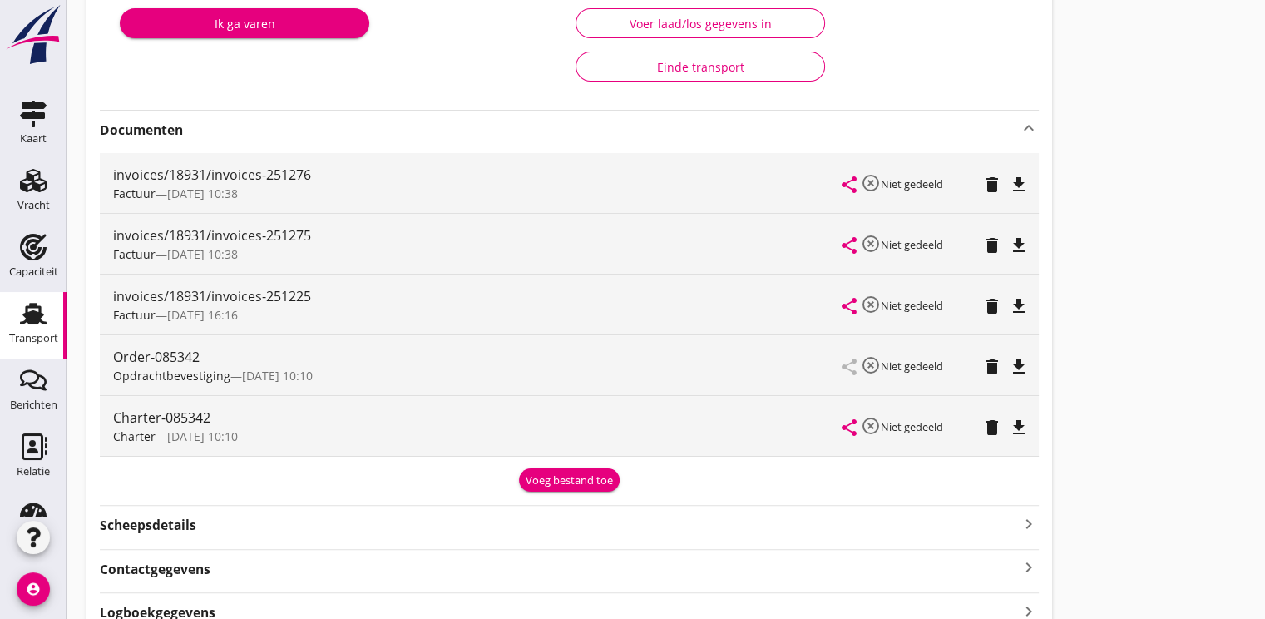
click at [1024, 307] on icon "file_download" at bounding box center [1019, 306] width 20 height 20
click at [1017, 243] on icon "file_download" at bounding box center [1019, 245] width 20 height 20
click at [1022, 180] on icon "file_download" at bounding box center [1019, 185] width 20 height 20
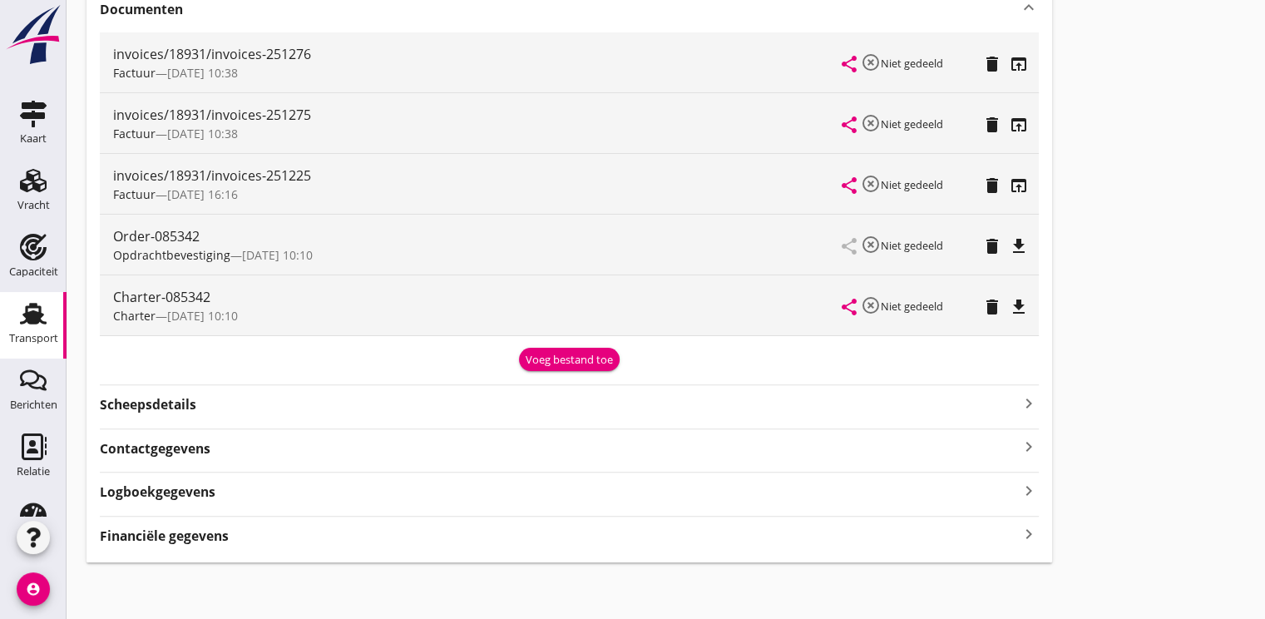
scroll to position [412, 0]
click at [136, 526] on strong "Financiële gegevens" at bounding box center [164, 534] width 129 height 19
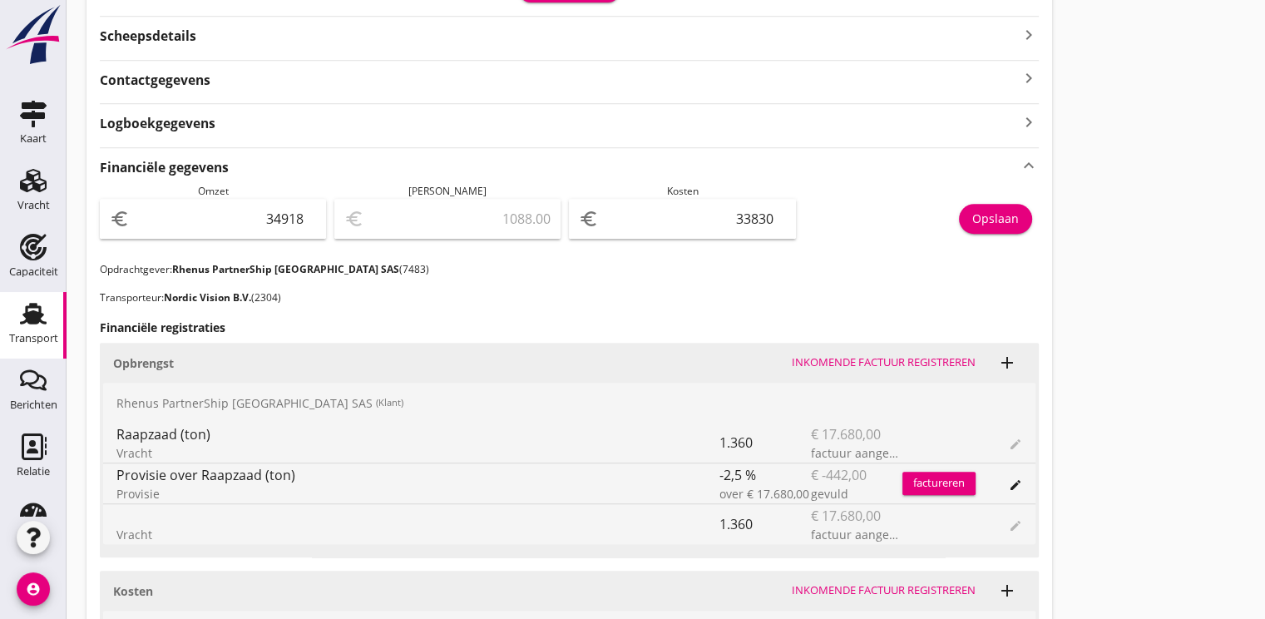
scroll to position [541, 0]
